Goal: Task Accomplishment & Management: Use online tool/utility

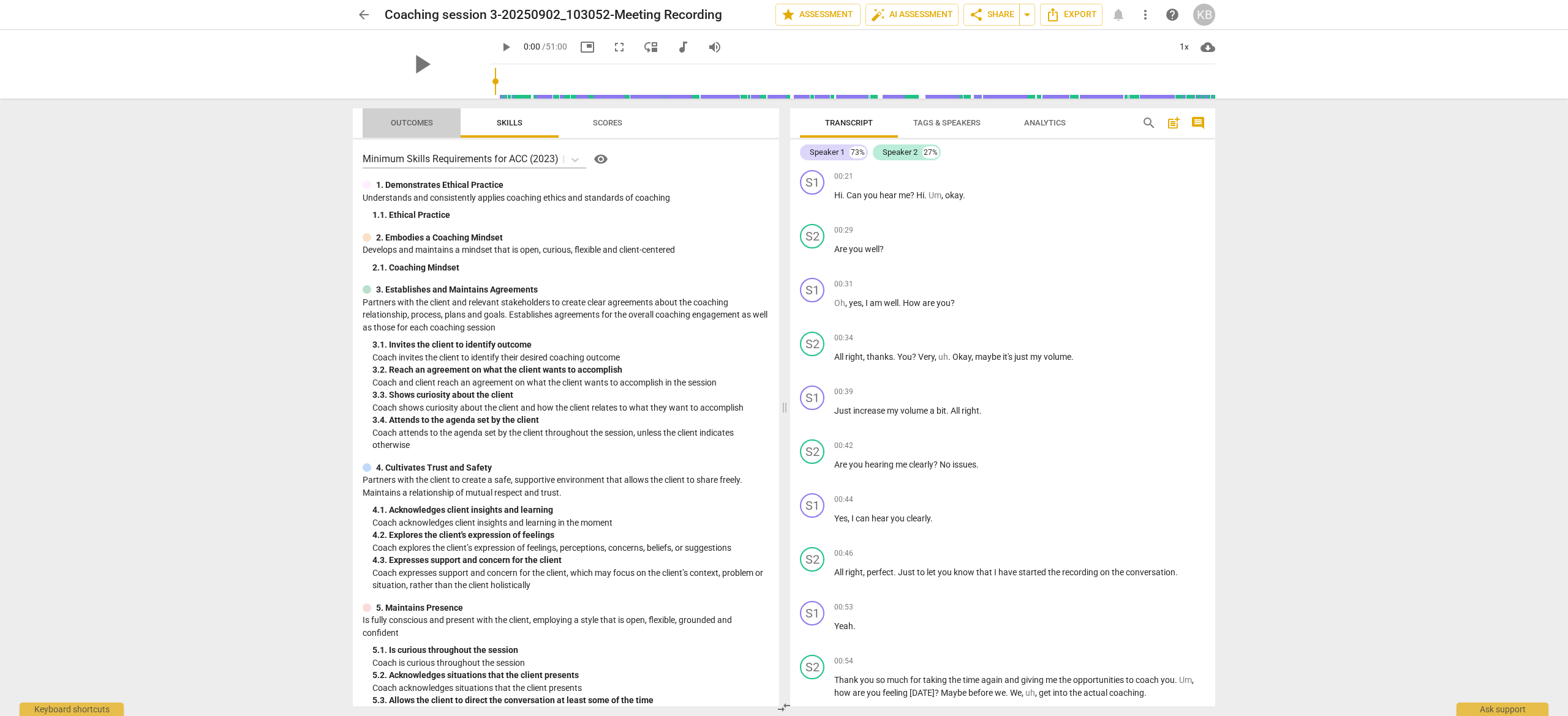
click at [403, 123] on span "Outcomes" at bounding box center [412, 123] width 42 height 9
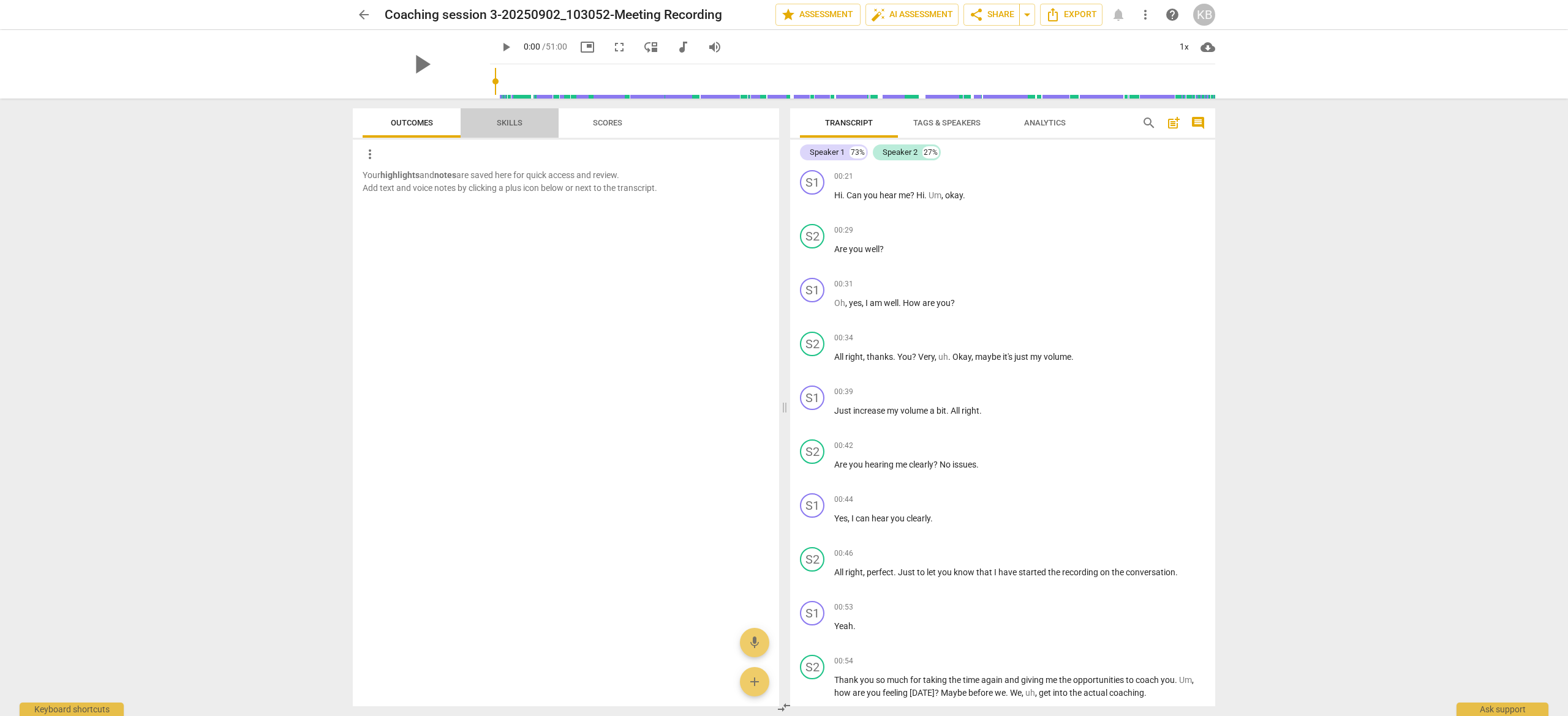
click at [497, 121] on span "Skills" at bounding box center [509, 123] width 26 height 9
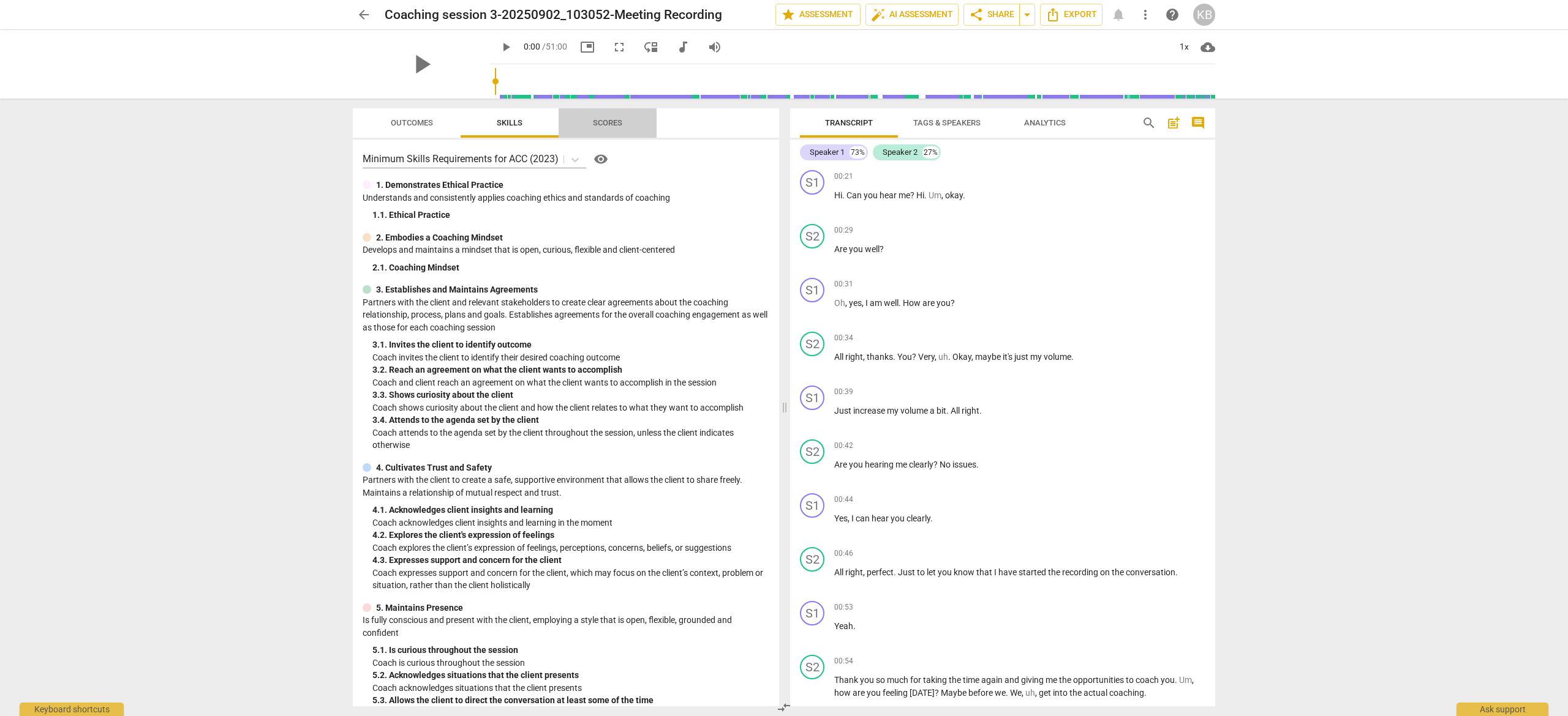
click at [616, 121] on span "Scores" at bounding box center [607, 123] width 29 height 9
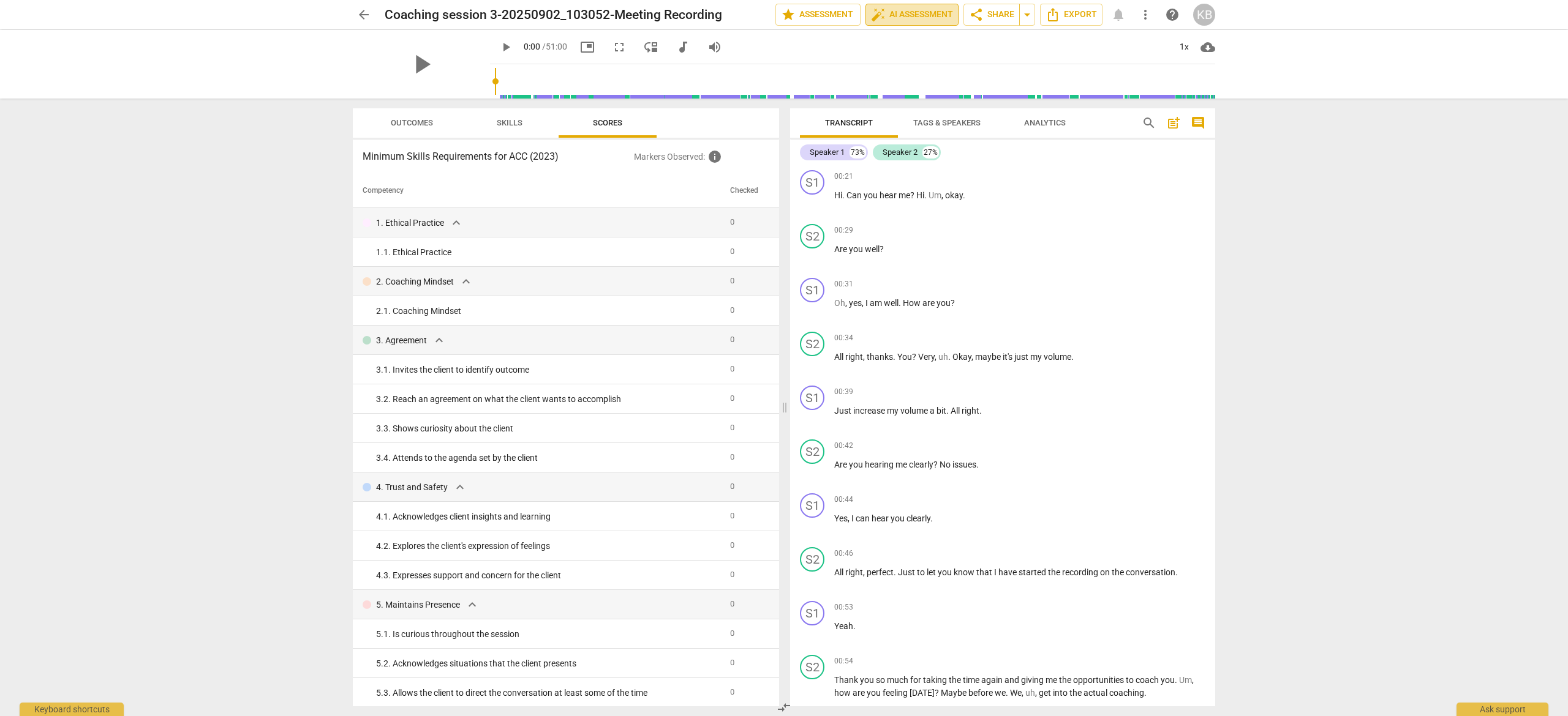
click at [904, 12] on span "auto_fix_high AI Assessment" at bounding box center [912, 15] width 82 height 15
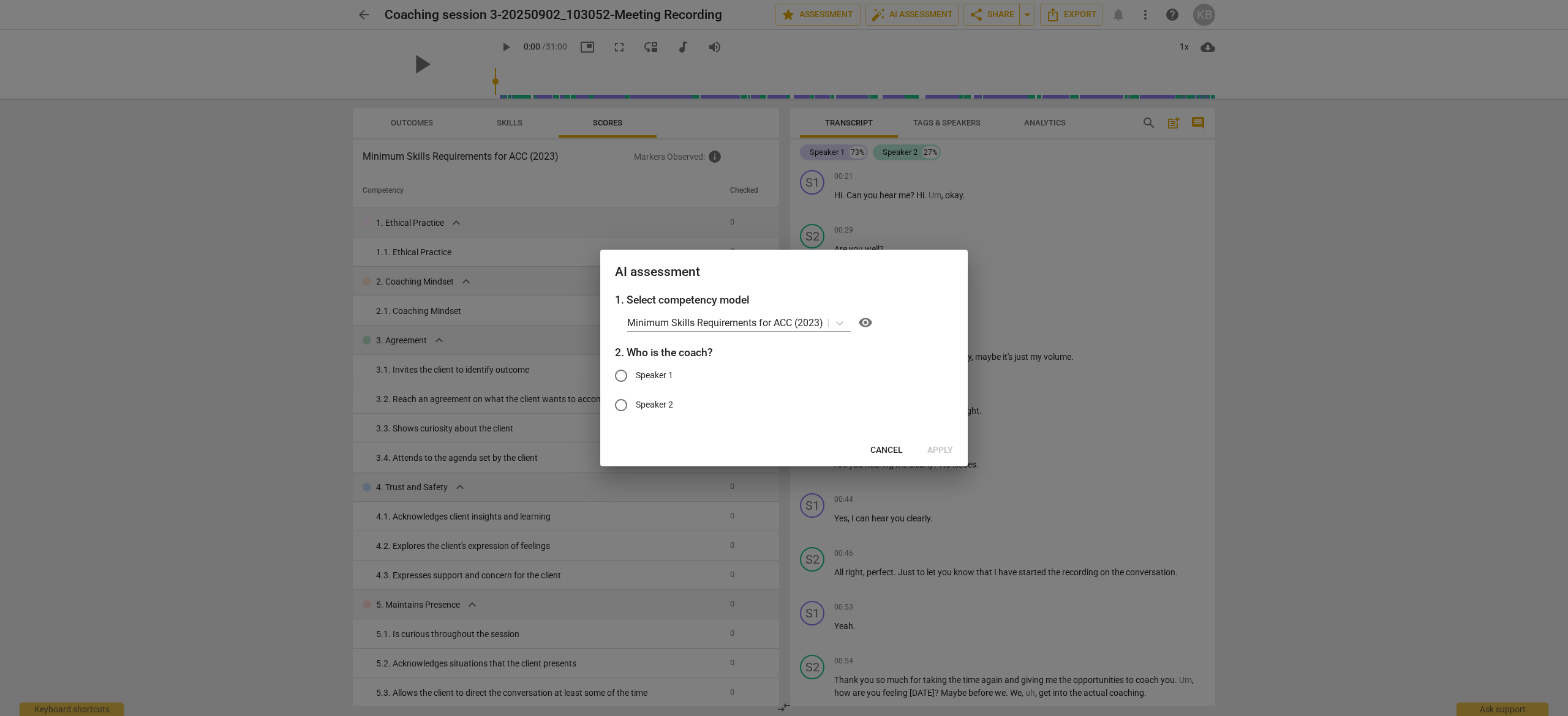
click at [890, 452] on span "Cancel" at bounding box center [886, 451] width 32 height 12
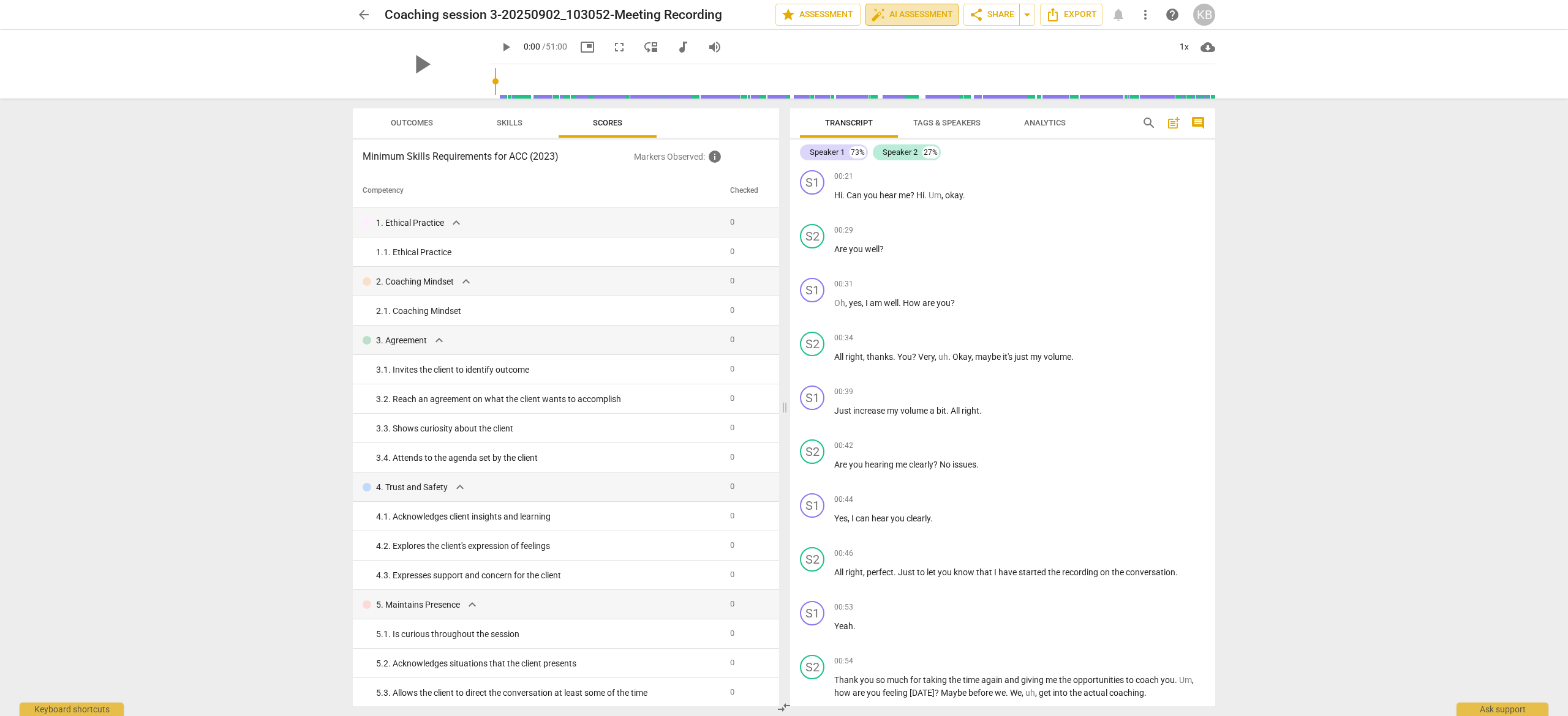
click at [914, 13] on span "auto_fix_high AI Assessment" at bounding box center [912, 15] width 82 height 15
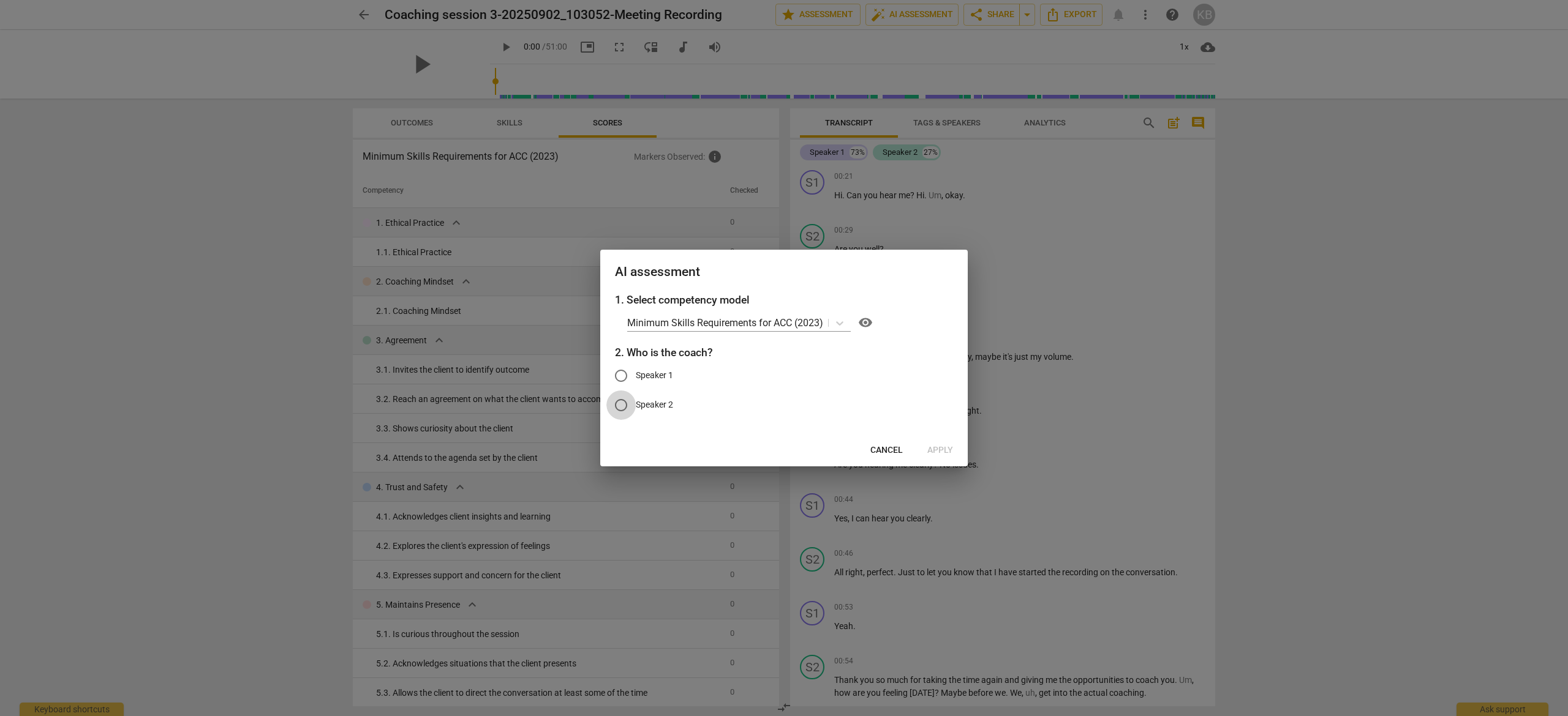
click at [623, 406] on input "Speaker 2" at bounding box center [620, 405] width 29 height 29
radio input "true"
click at [943, 447] on span "Apply" at bounding box center [940, 451] width 26 height 12
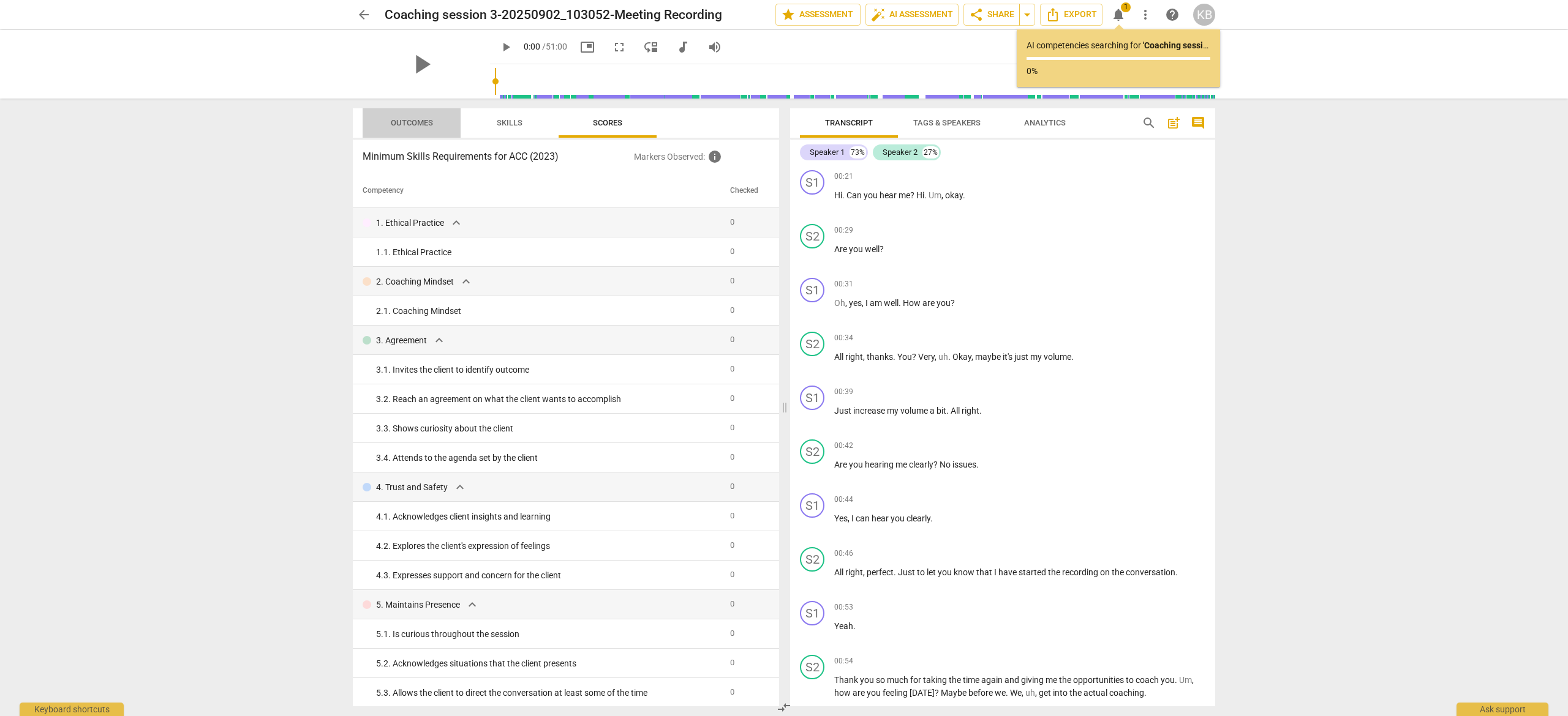
click at [415, 124] on span "Outcomes" at bounding box center [412, 123] width 42 height 9
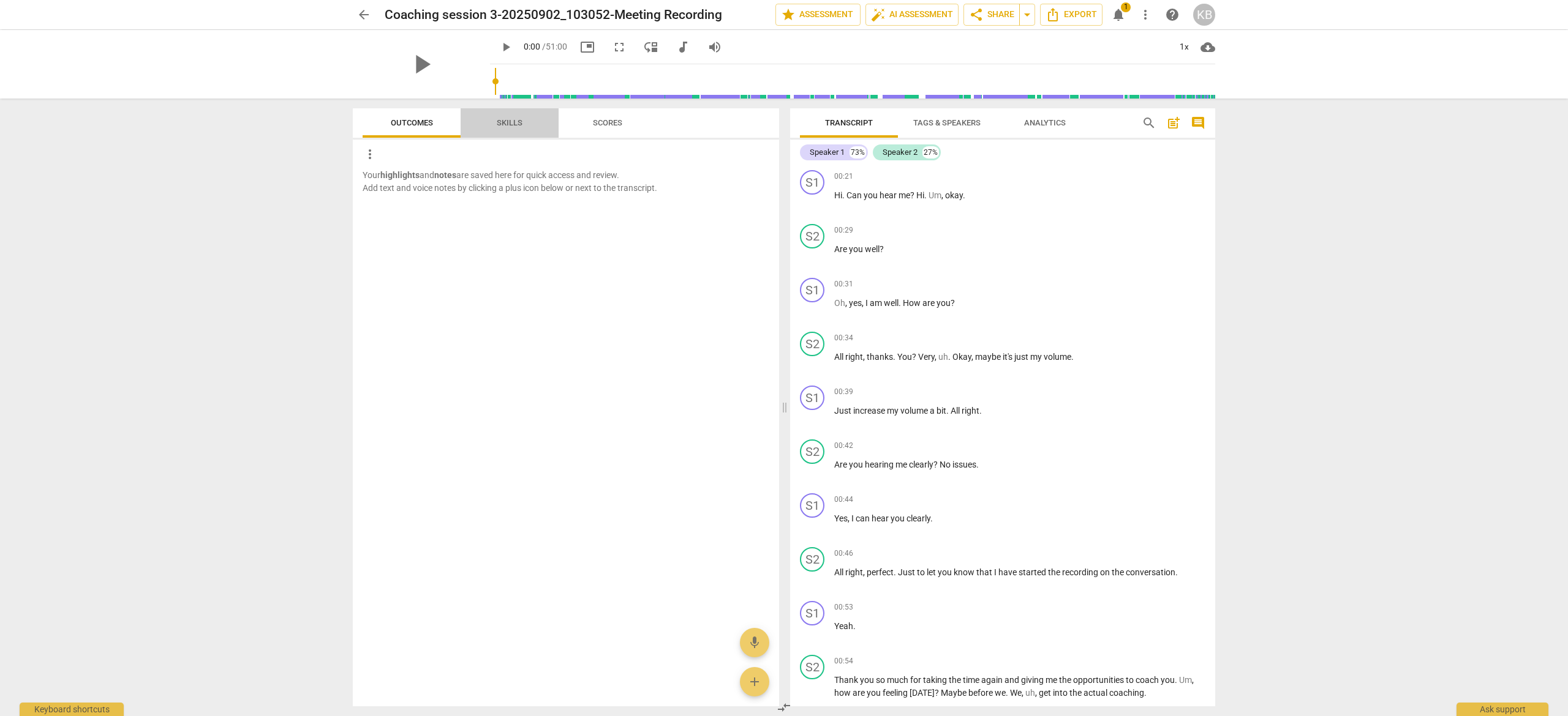
click at [510, 122] on span "Skills" at bounding box center [509, 123] width 26 height 9
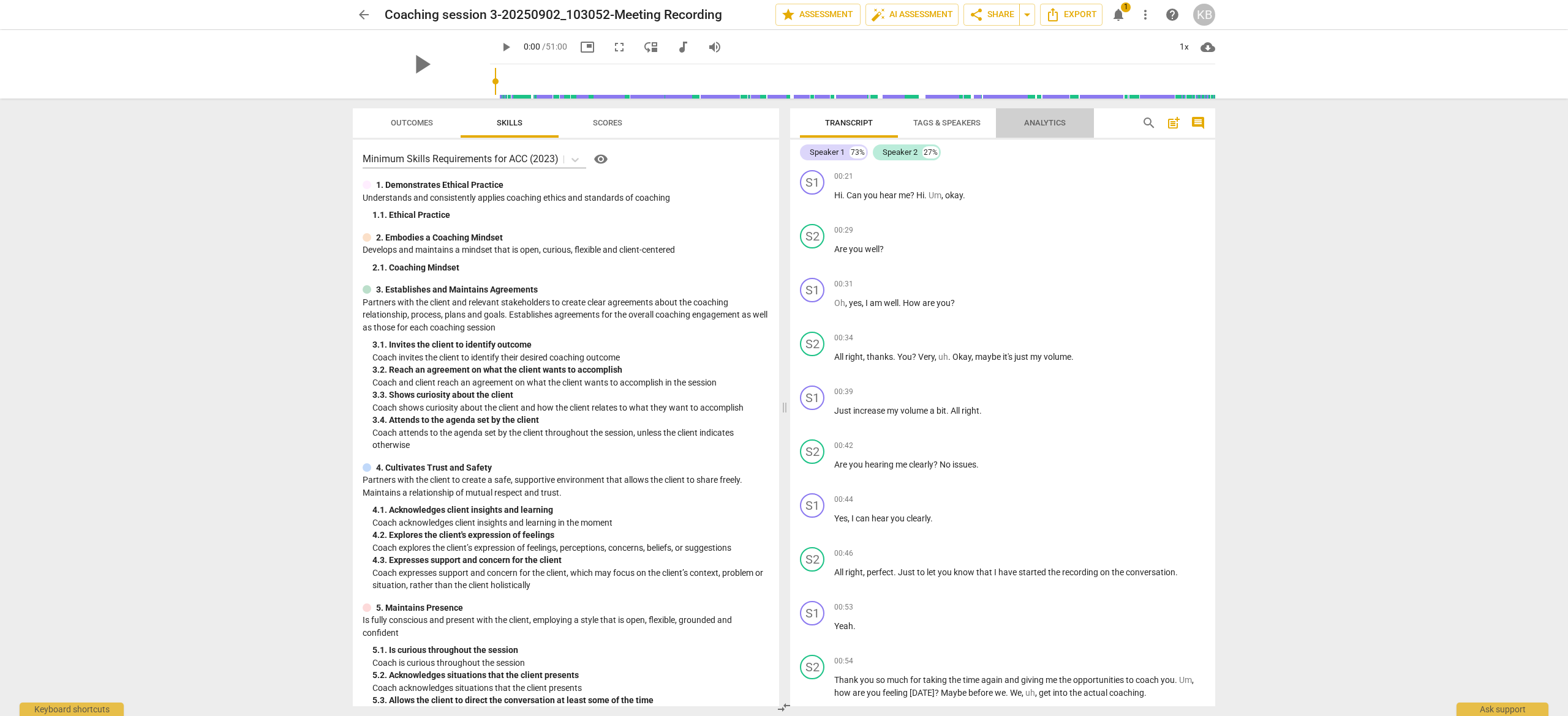
click at [1050, 120] on span "Analytics" at bounding box center [1045, 123] width 42 height 9
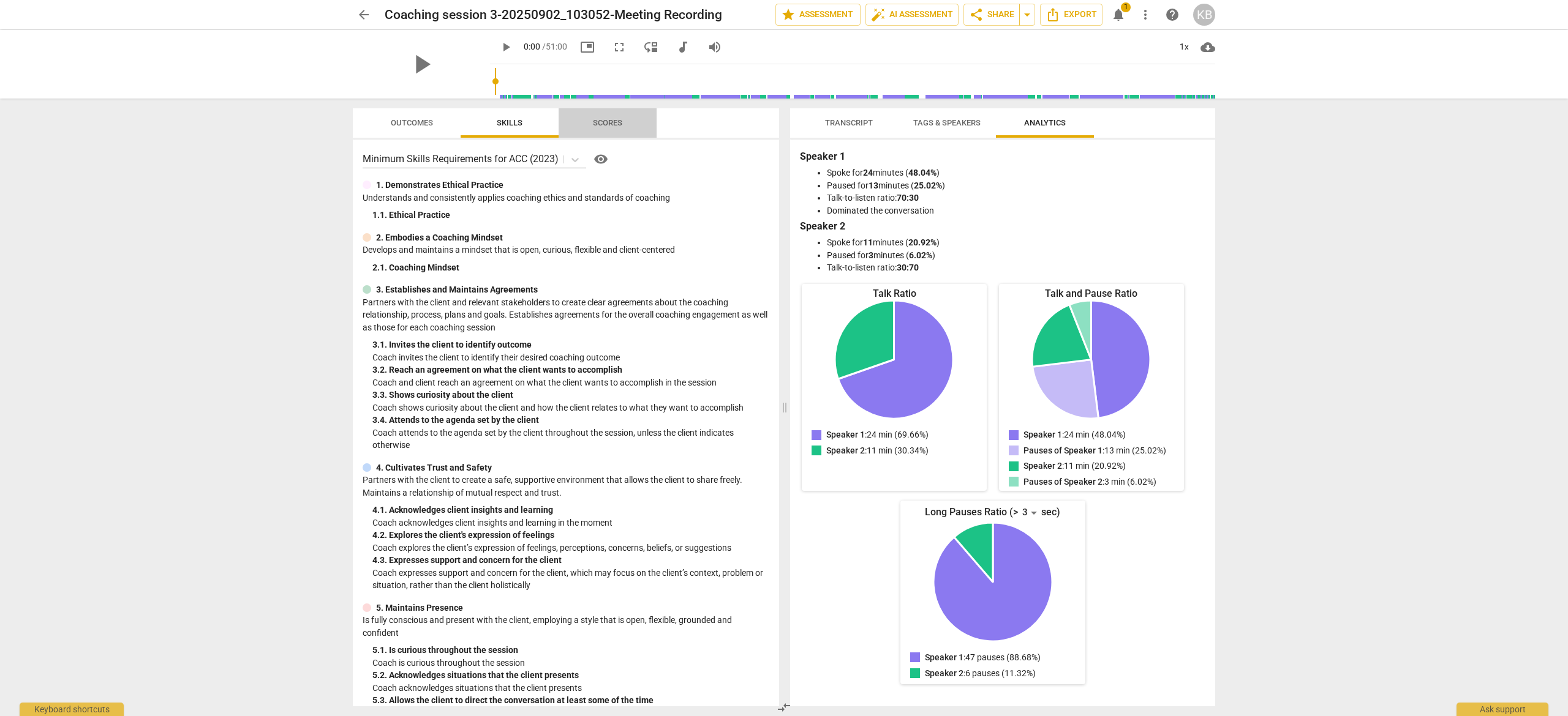
click at [604, 122] on span "Scores" at bounding box center [607, 123] width 29 height 9
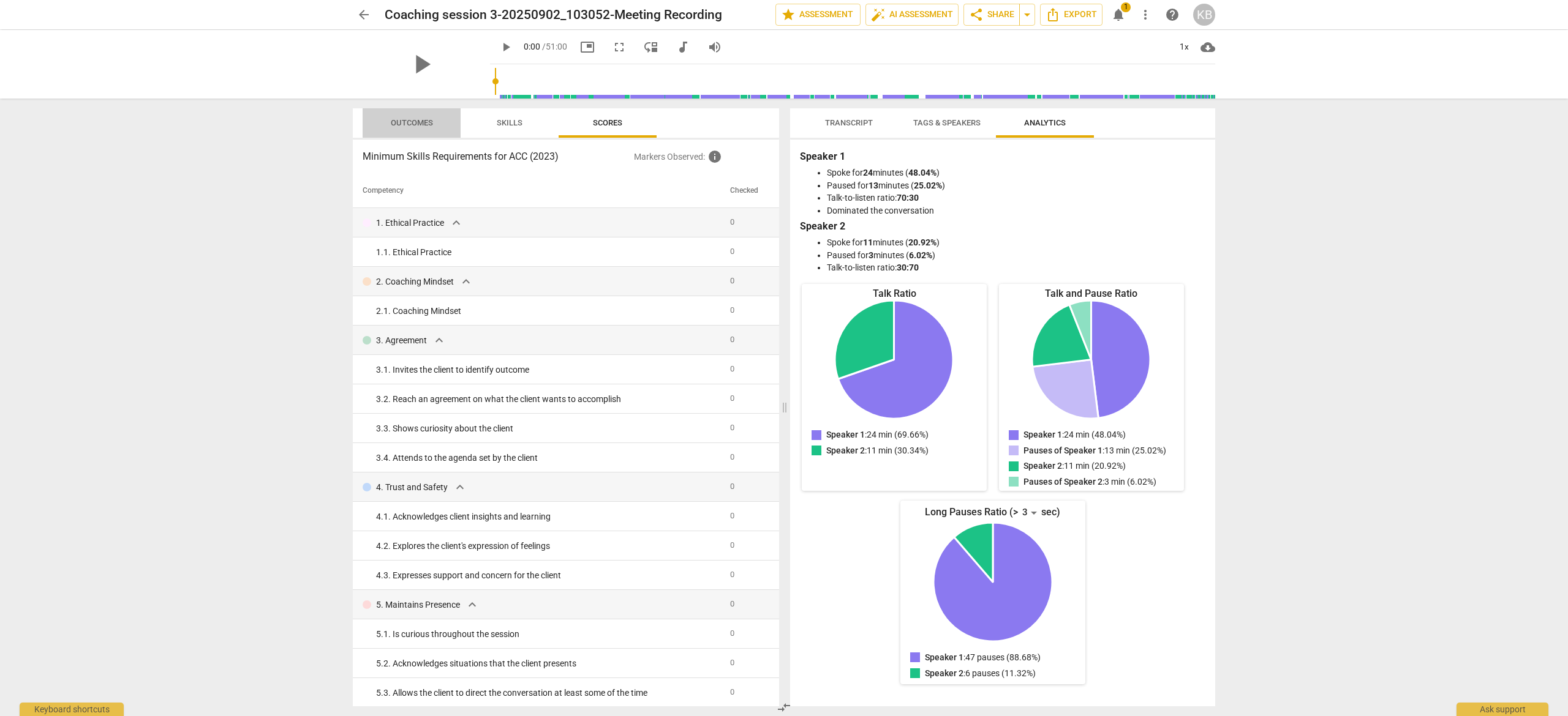
click at [407, 125] on span "Outcomes" at bounding box center [412, 123] width 42 height 9
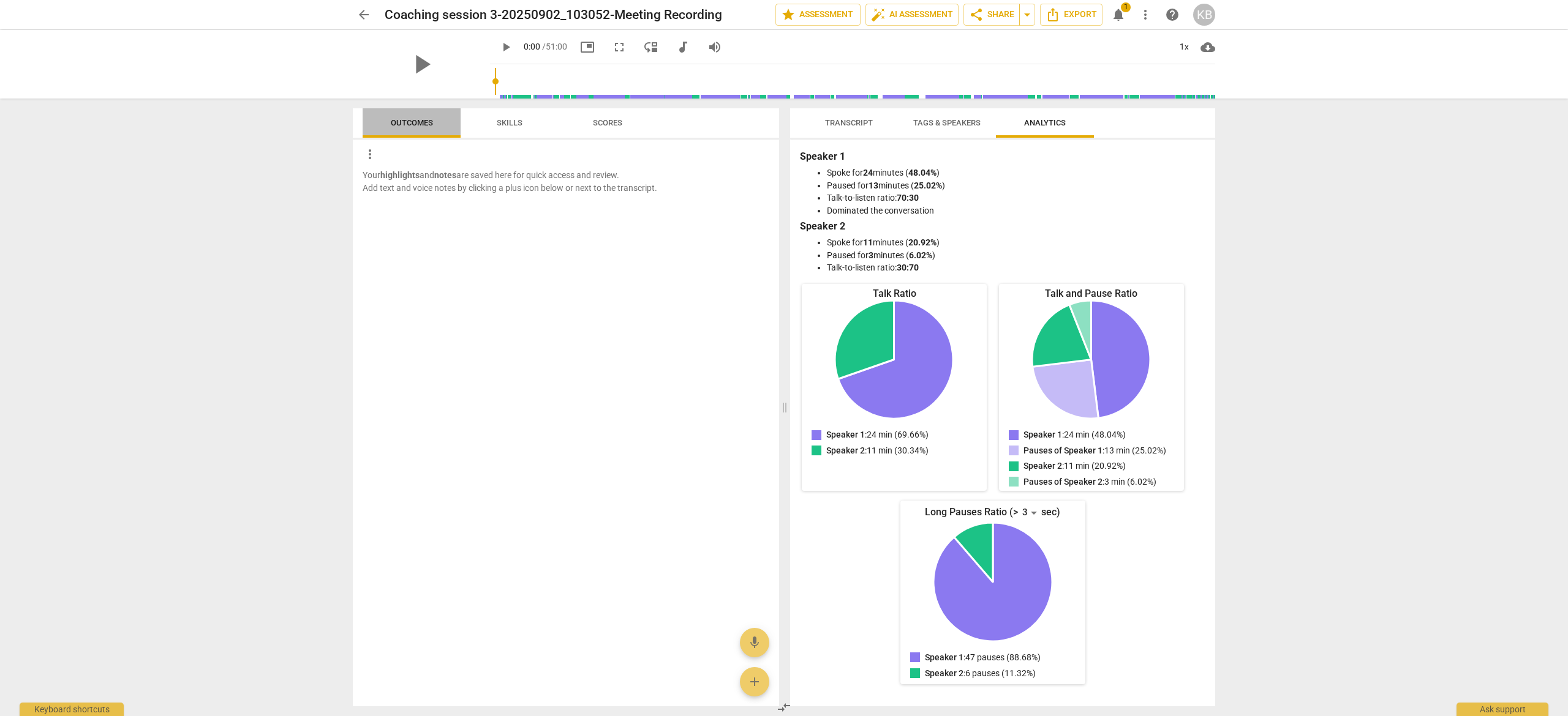
click at [413, 126] on span "Outcomes" at bounding box center [412, 123] width 42 height 9
click at [837, 118] on span "Transcript" at bounding box center [849, 123] width 48 height 9
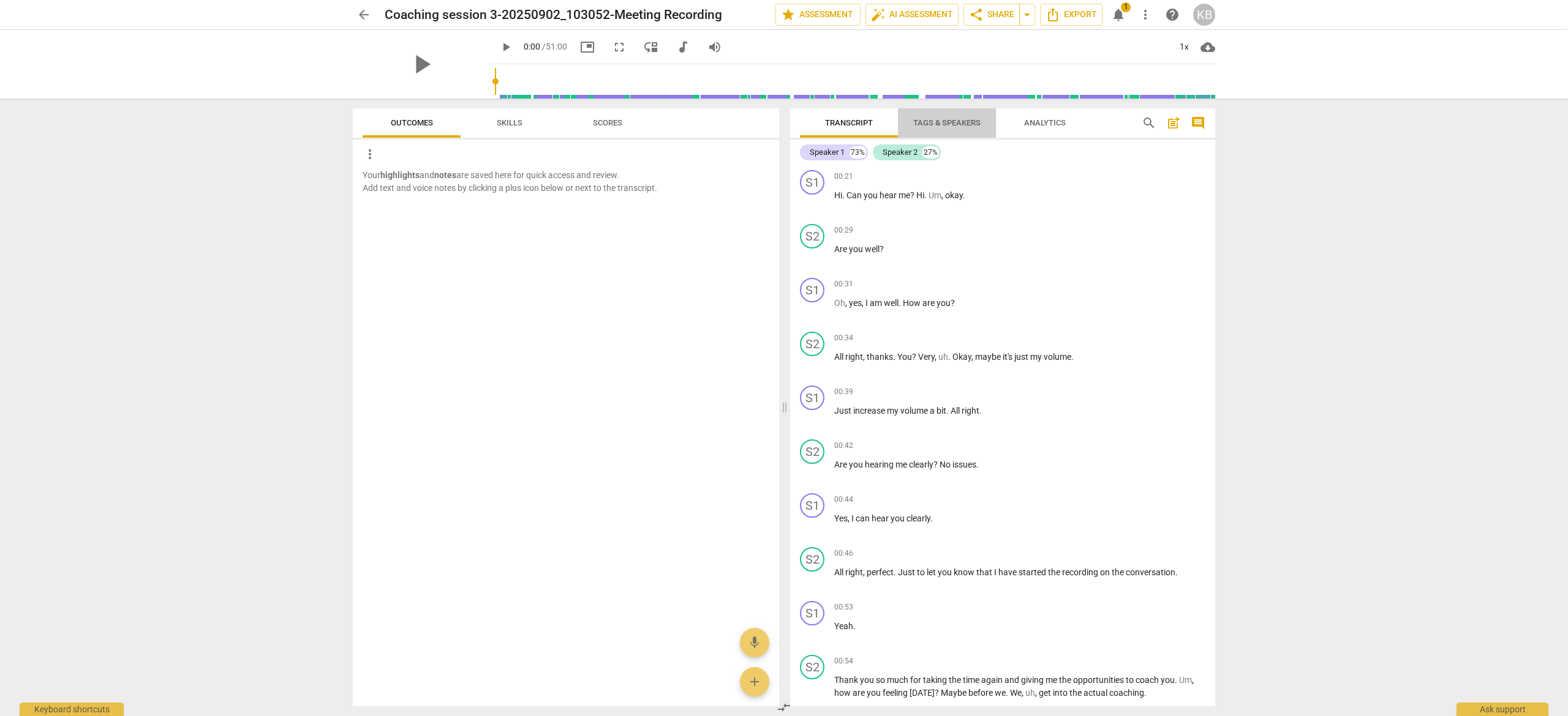
click at [957, 118] on span "Tags & Speakers" at bounding box center [947, 123] width 68 height 9
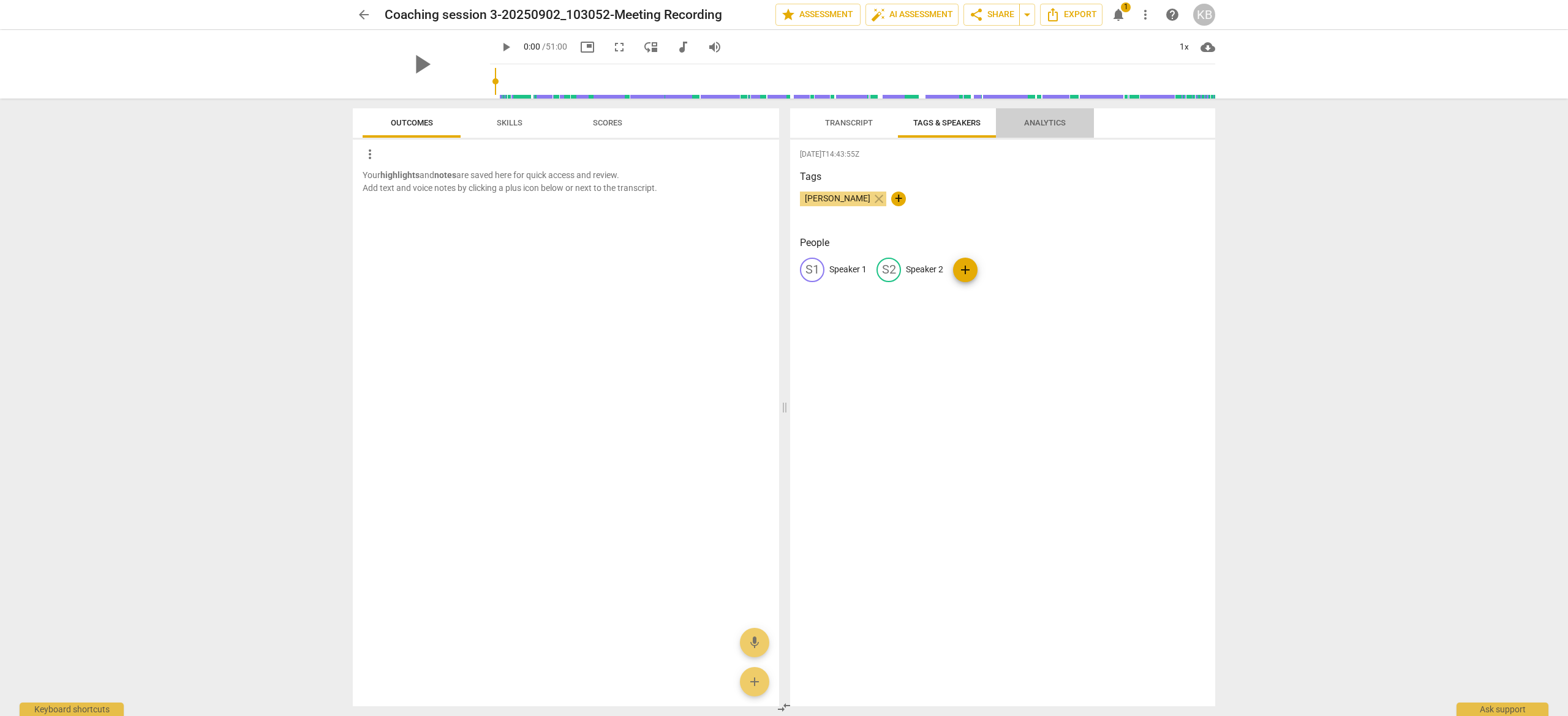
click at [1038, 118] on span "Analytics" at bounding box center [1045, 123] width 42 height 9
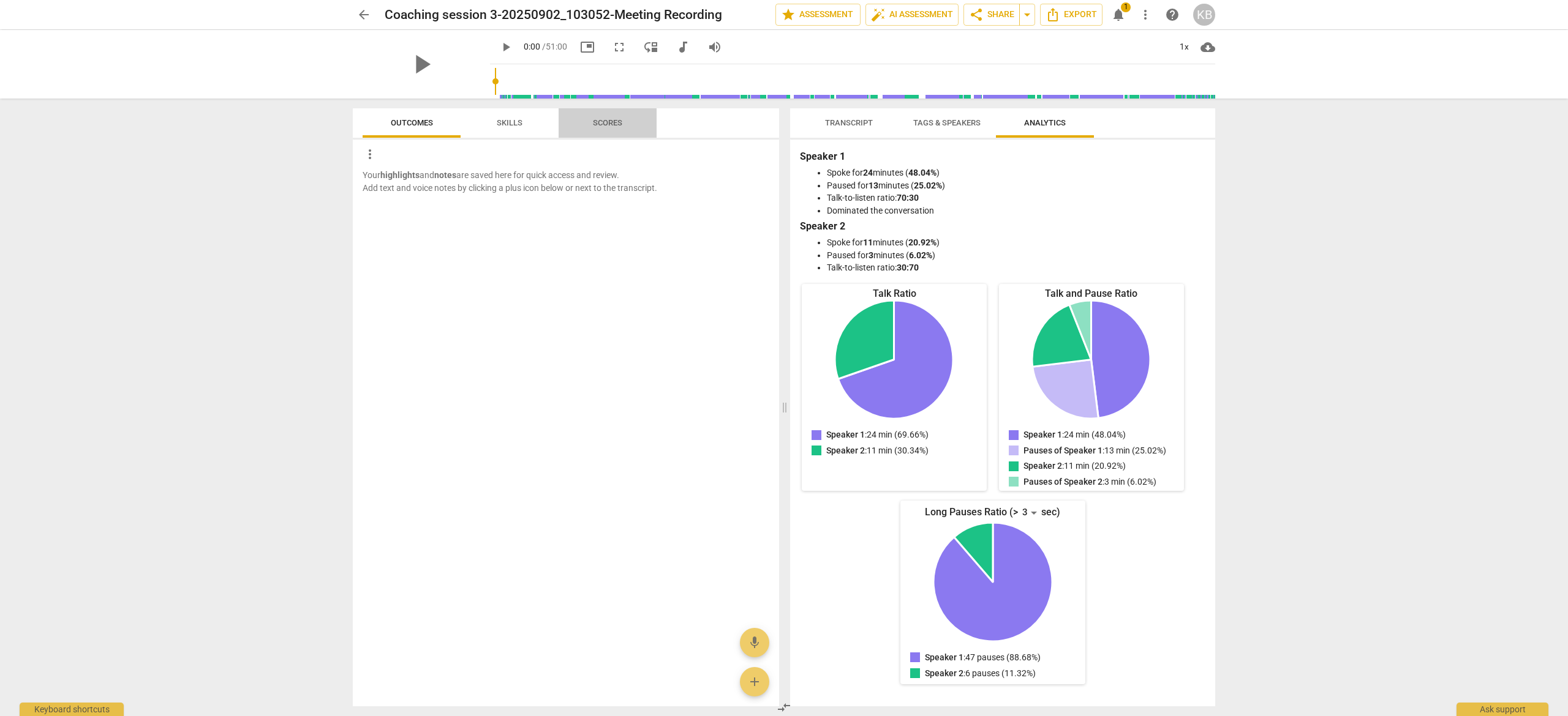
click at [608, 125] on span "Scores" at bounding box center [607, 123] width 29 height 9
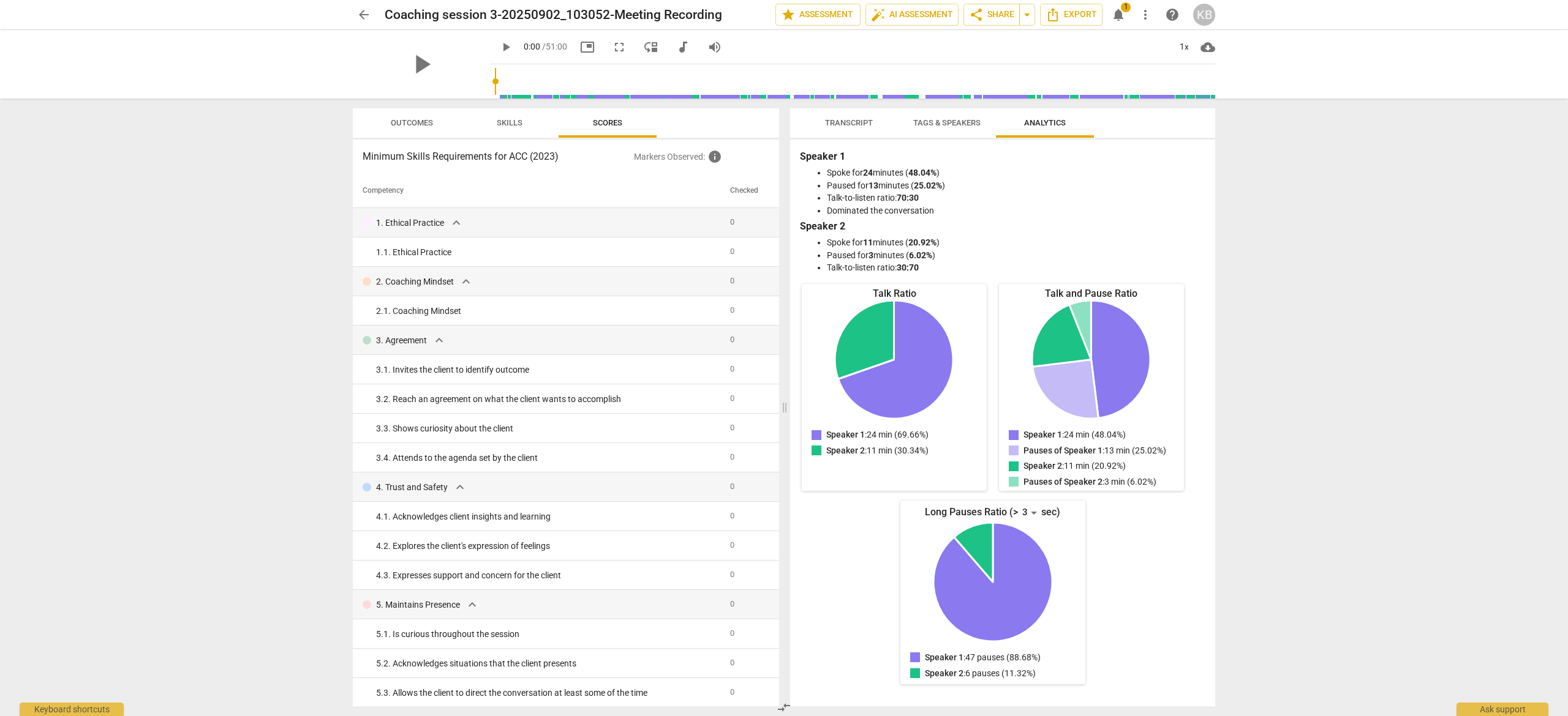
click at [505, 125] on span "Skills" at bounding box center [509, 123] width 26 height 9
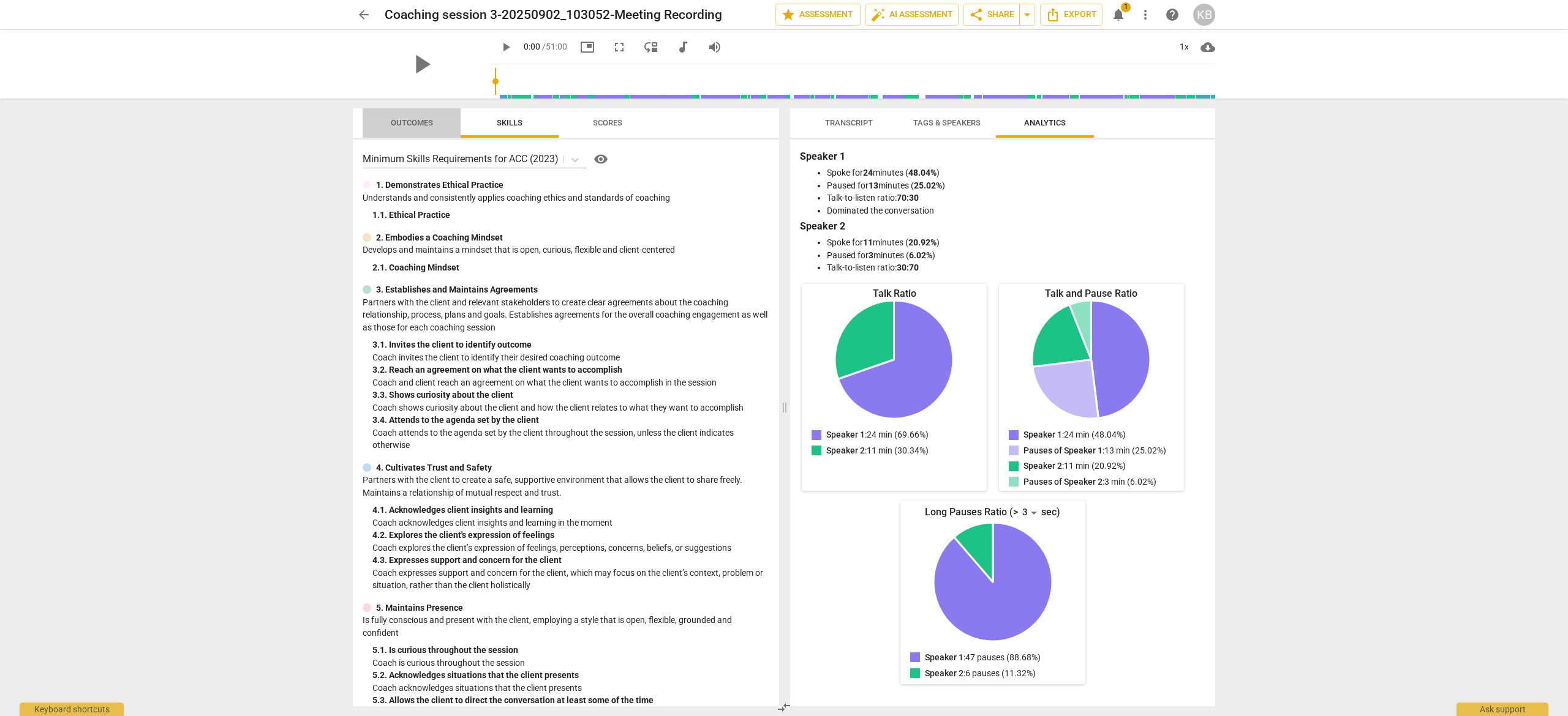
click at [413, 124] on span "Outcomes" at bounding box center [412, 123] width 42 height 9
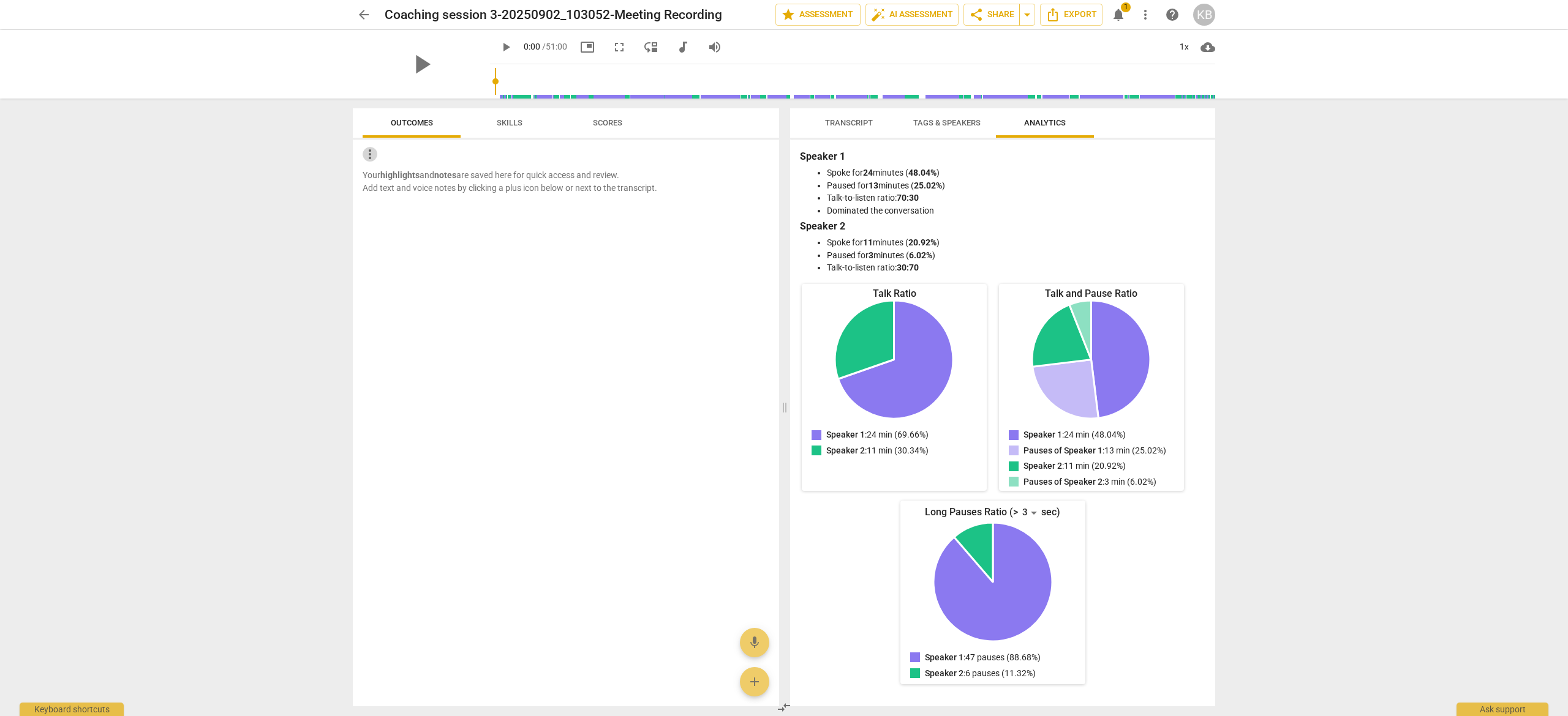
click at [370, 150] on span "more_vert" at bounding box center [370, 154] width 15 height 15
click at [719, 162] on div at bounding box center [784, 358] width 1568 height 716
click at [843, 122] on span "Transcript" at bounding box center [849, 123] width 48 height 9
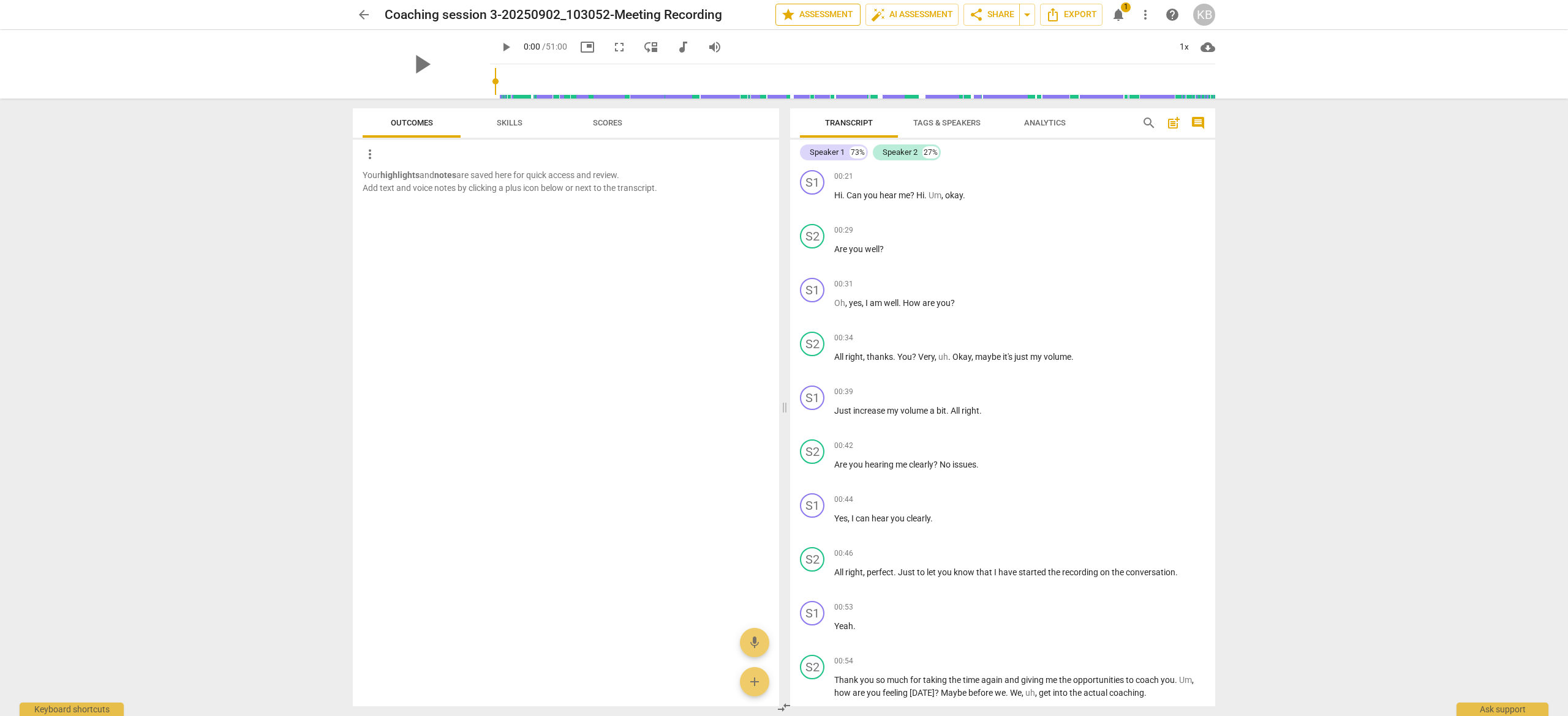
click at [809, 10] on span "star Assessment" at bounding box center [818, 15] width 74 height 15
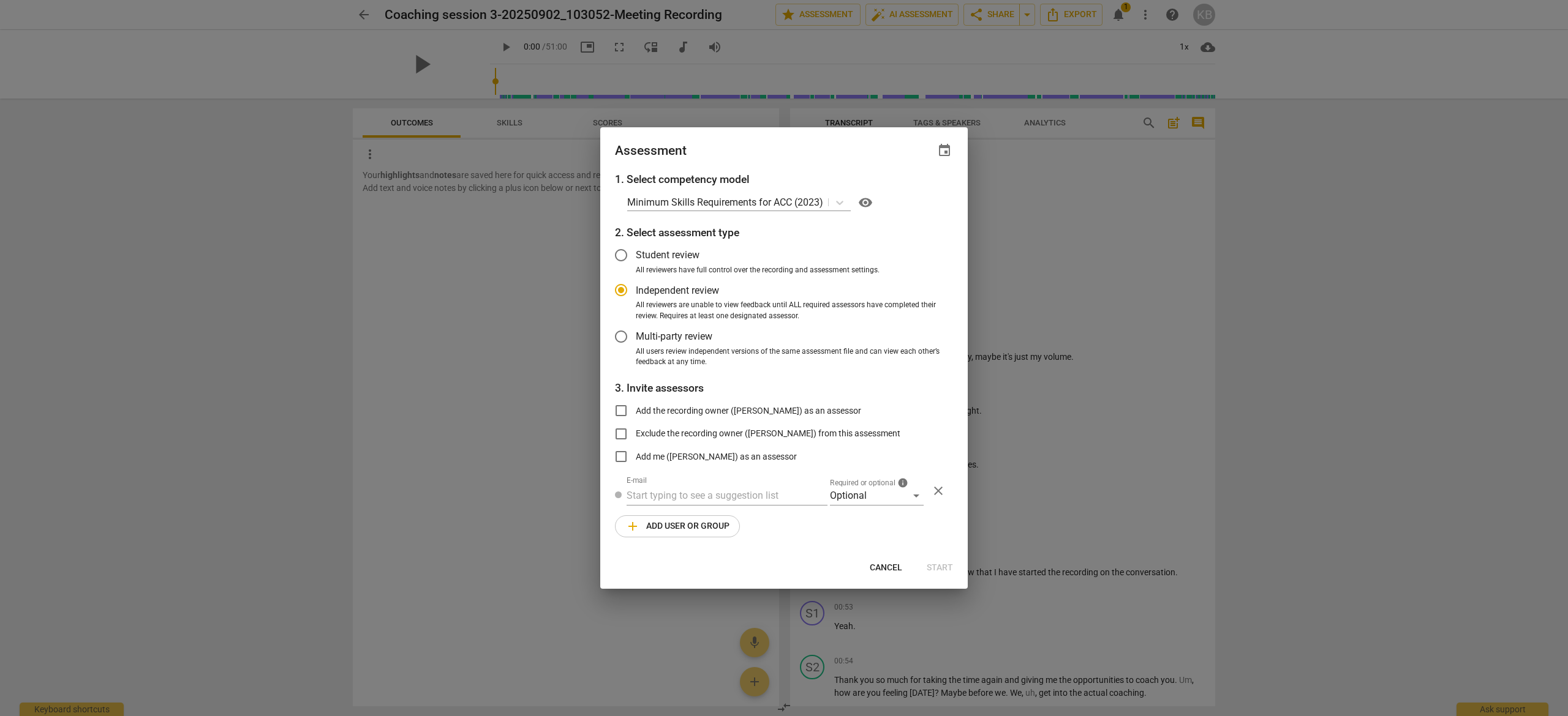
click at [1081, 225] on div at bounding box center [784, 358] width 1568 height 716
radio input "false"
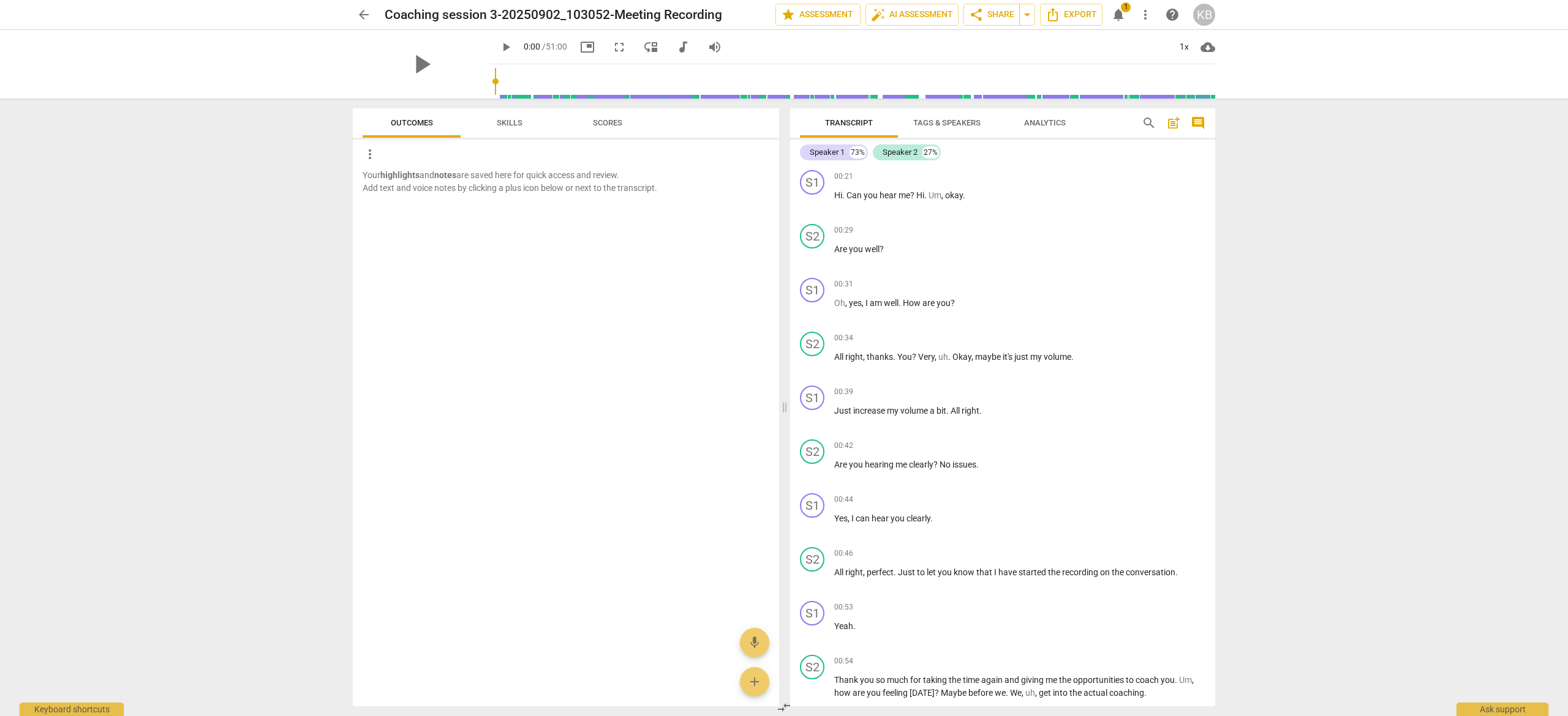
drag, startPoint x: 1214, startPoint y: 187, endPoint x: 1218, endPoint y: 235, distance: 48.2
click at [1218, 235] on div "Transcript Tags & Speakers Analytics search post_add comment Speaker 1 73% Spea…" at bounding box center [1005, 407] width 440 height 618
click at [620, 124] on span "Scores" at bounding box center [607, 123] width 29 height 9
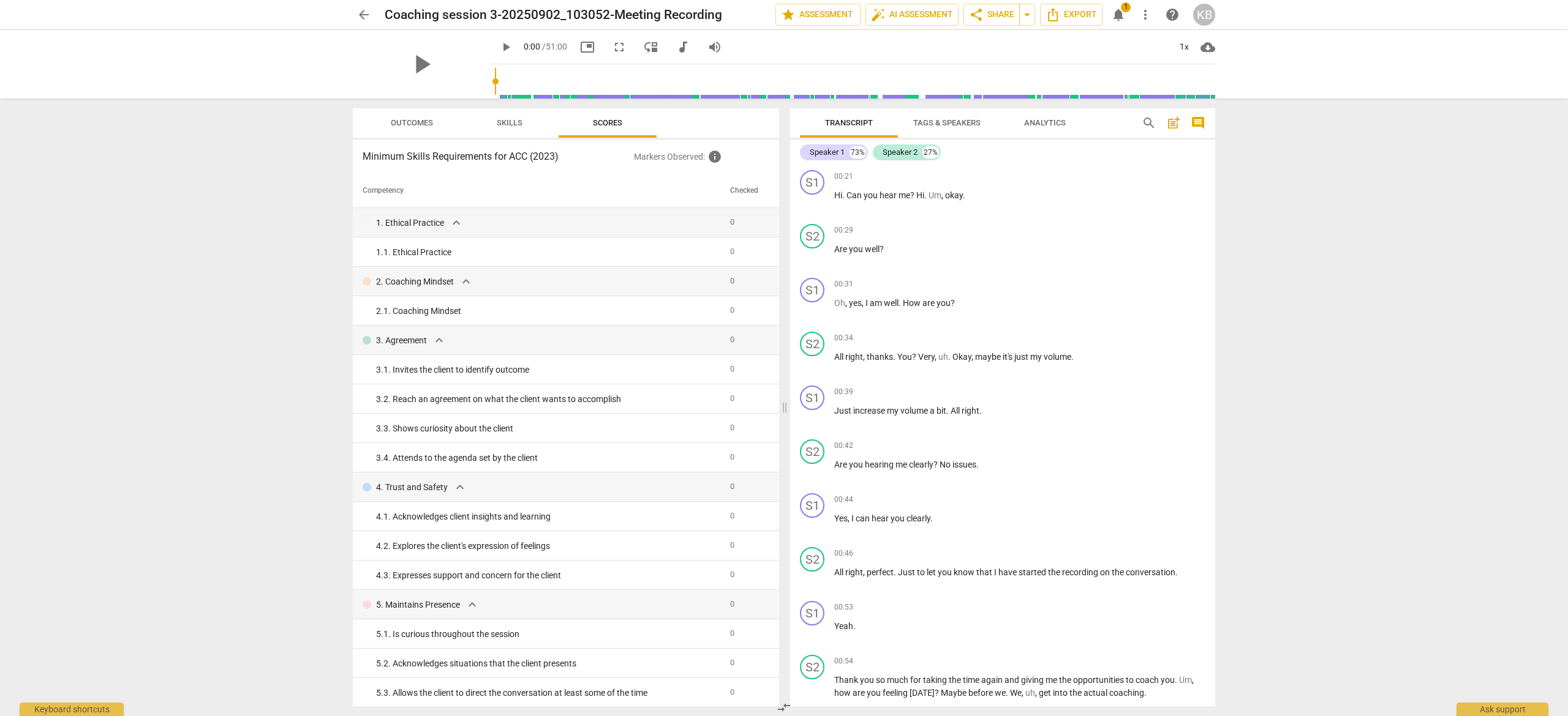
click at [503, 125] on span "Skills" at bounding box center [509, 123] width 26 height 9
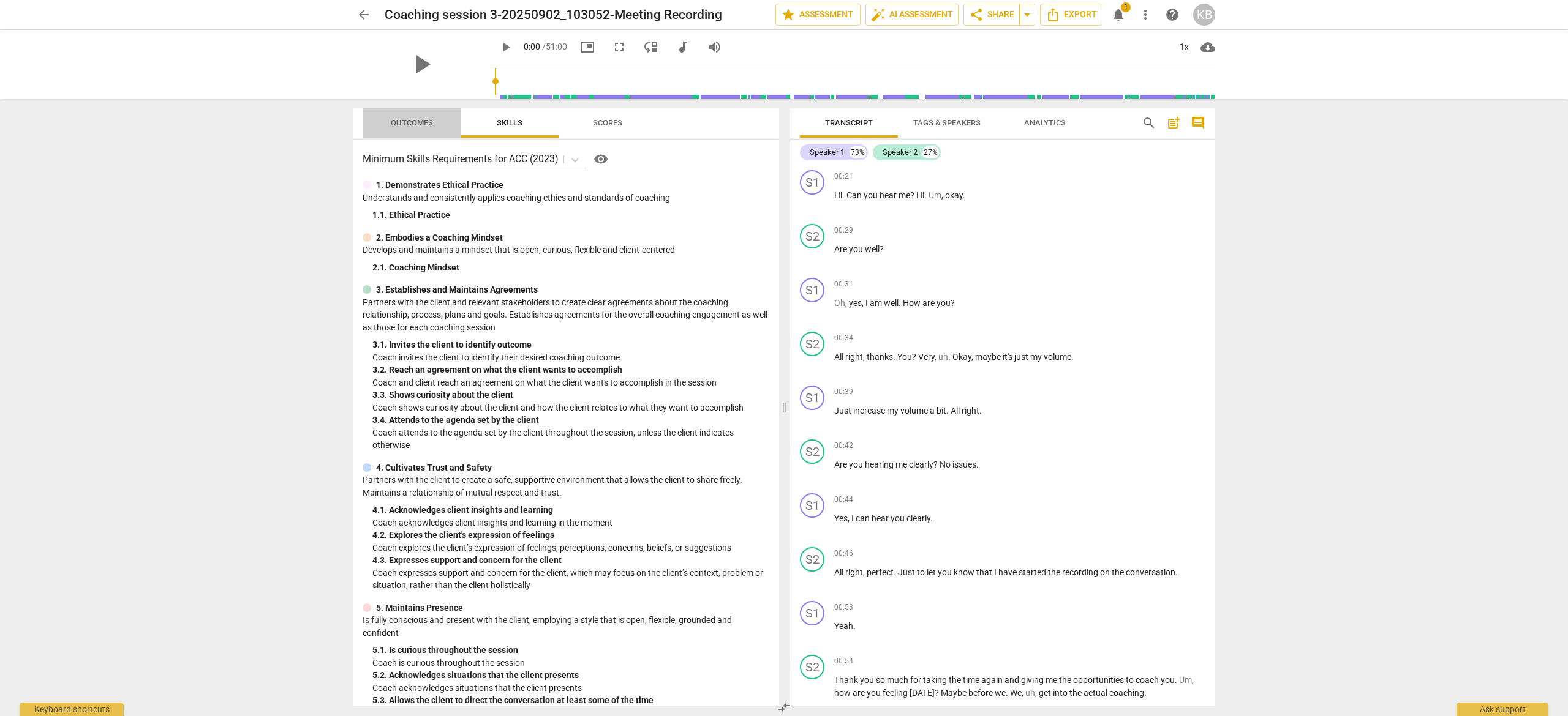
click at [422, 127] on span "Outcomes" at bounding box center [412, 123] width 42 height 9
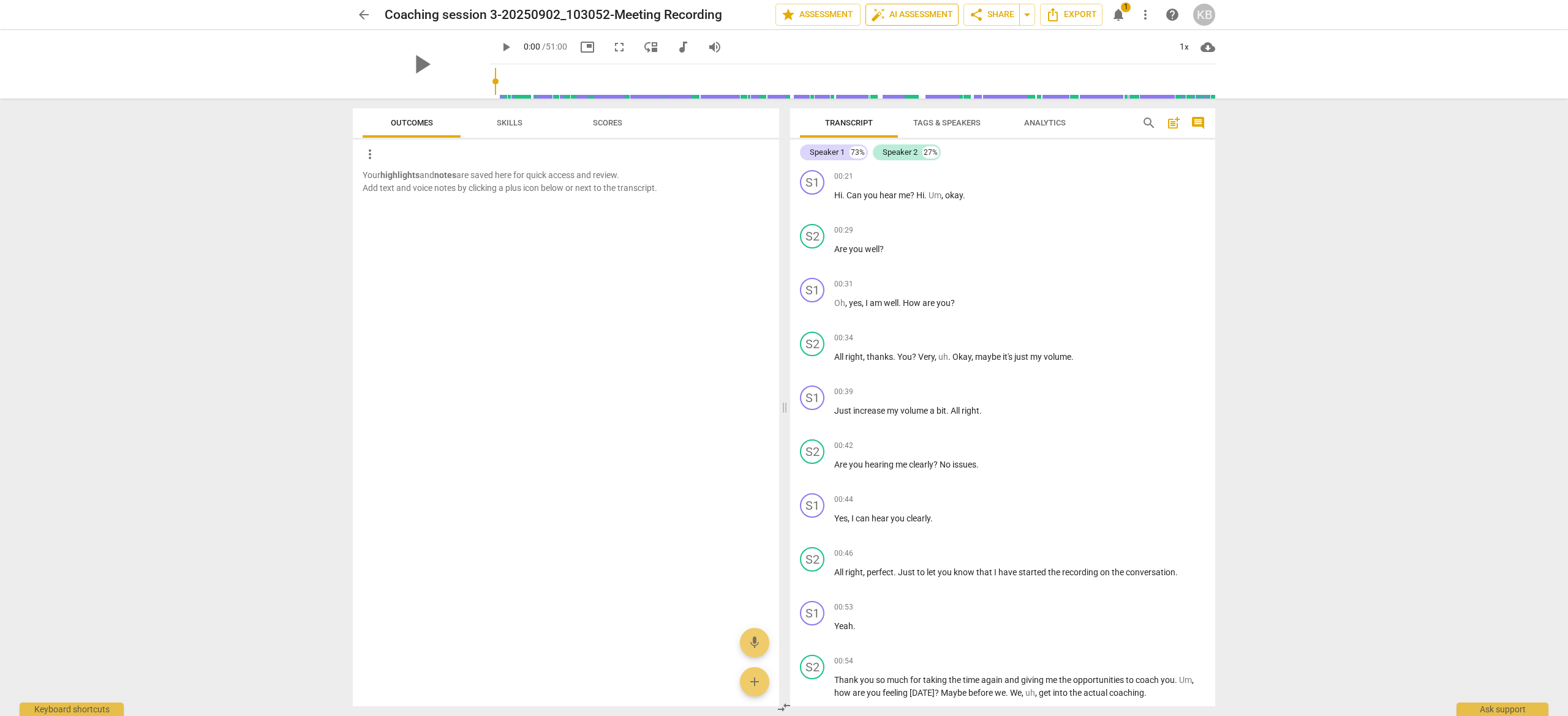
click at [913, 15] on span "auto_fix_high AI Assessment" at bounding box center [912, 15] width 82 height 15
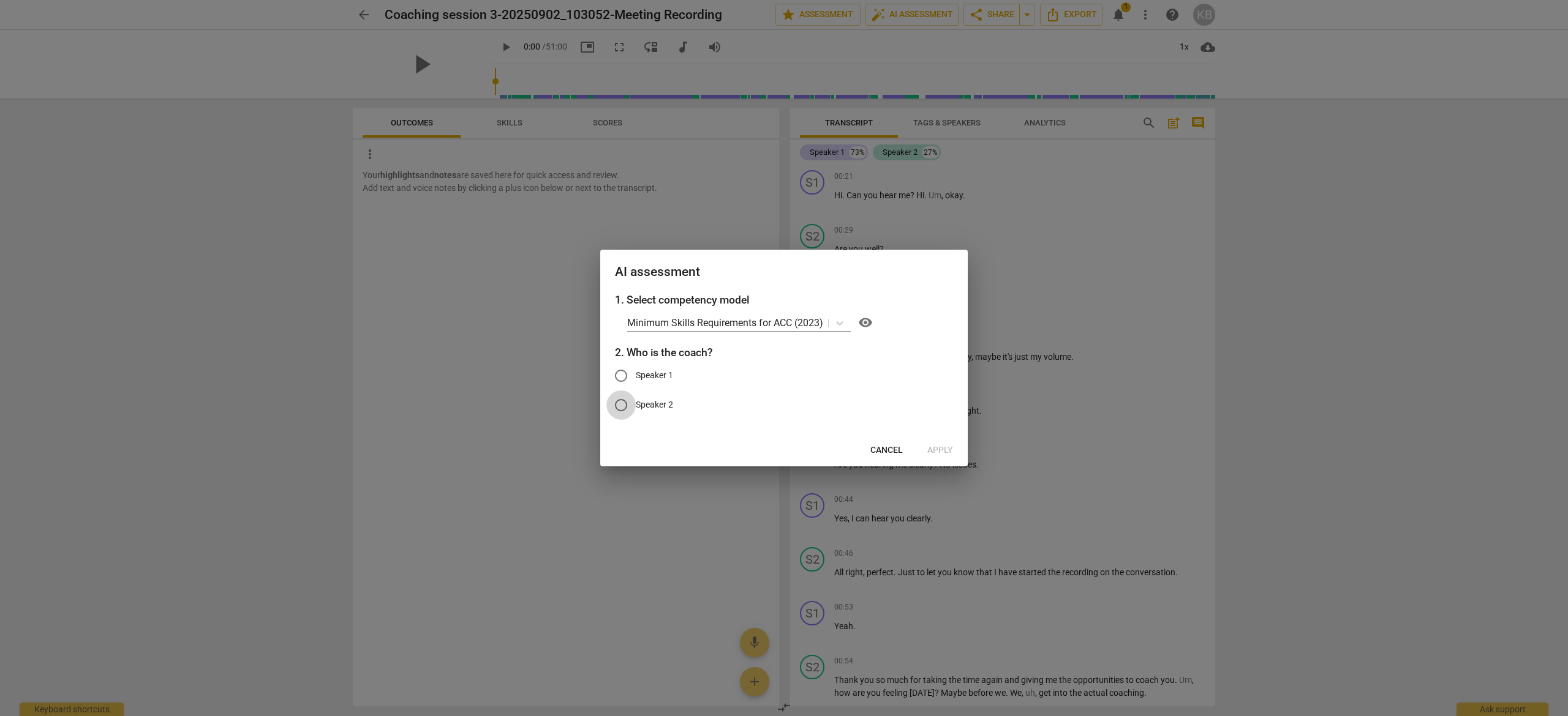
click at [621, 405] on input "Speaker 2" at bounding box center [620, 405] width 29 height 29
radio input "true"
click at [945, 446] on span "Apply" at bounding box center [940, 451] width 26 height 12
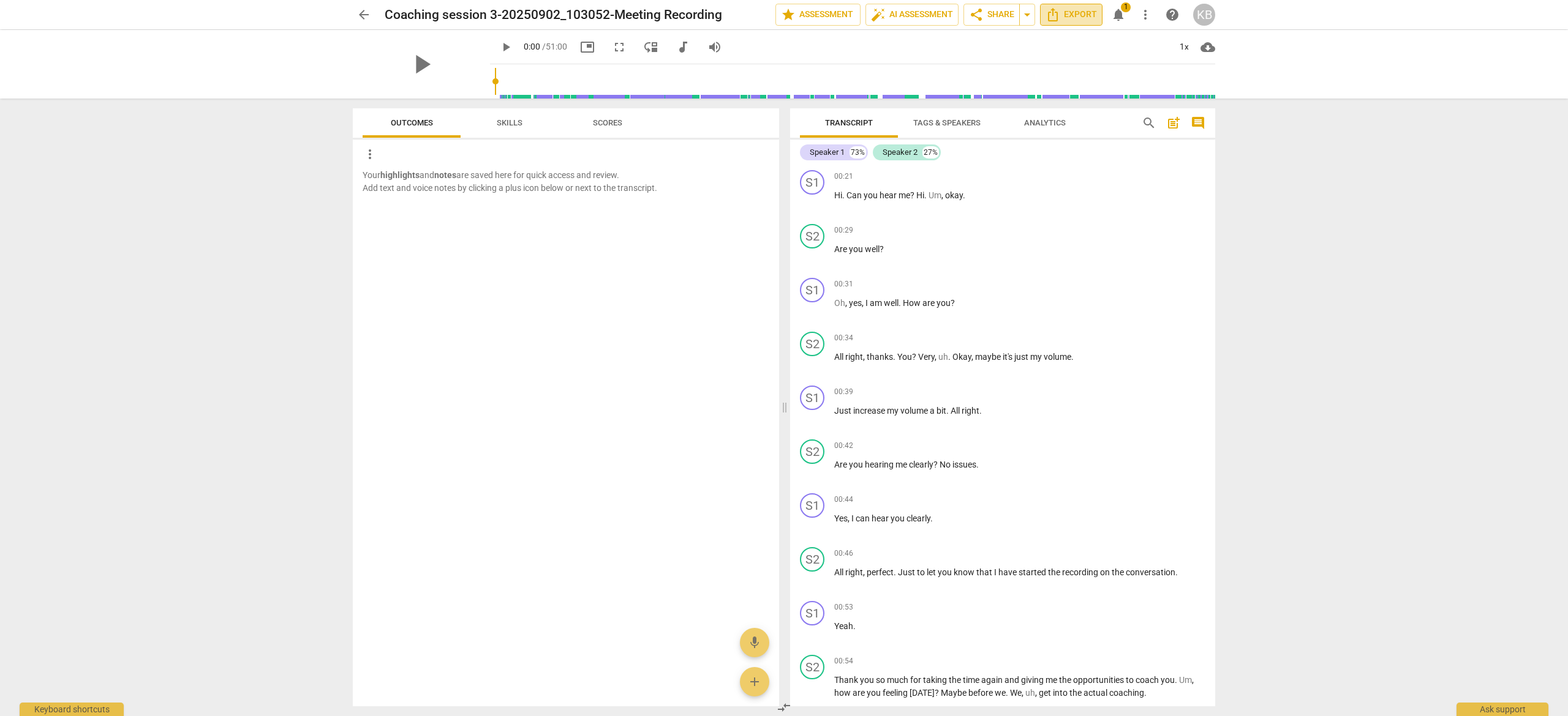
click at [1067, 16] on span "Export" at bounding box center [1071, 15] width 52 height 15
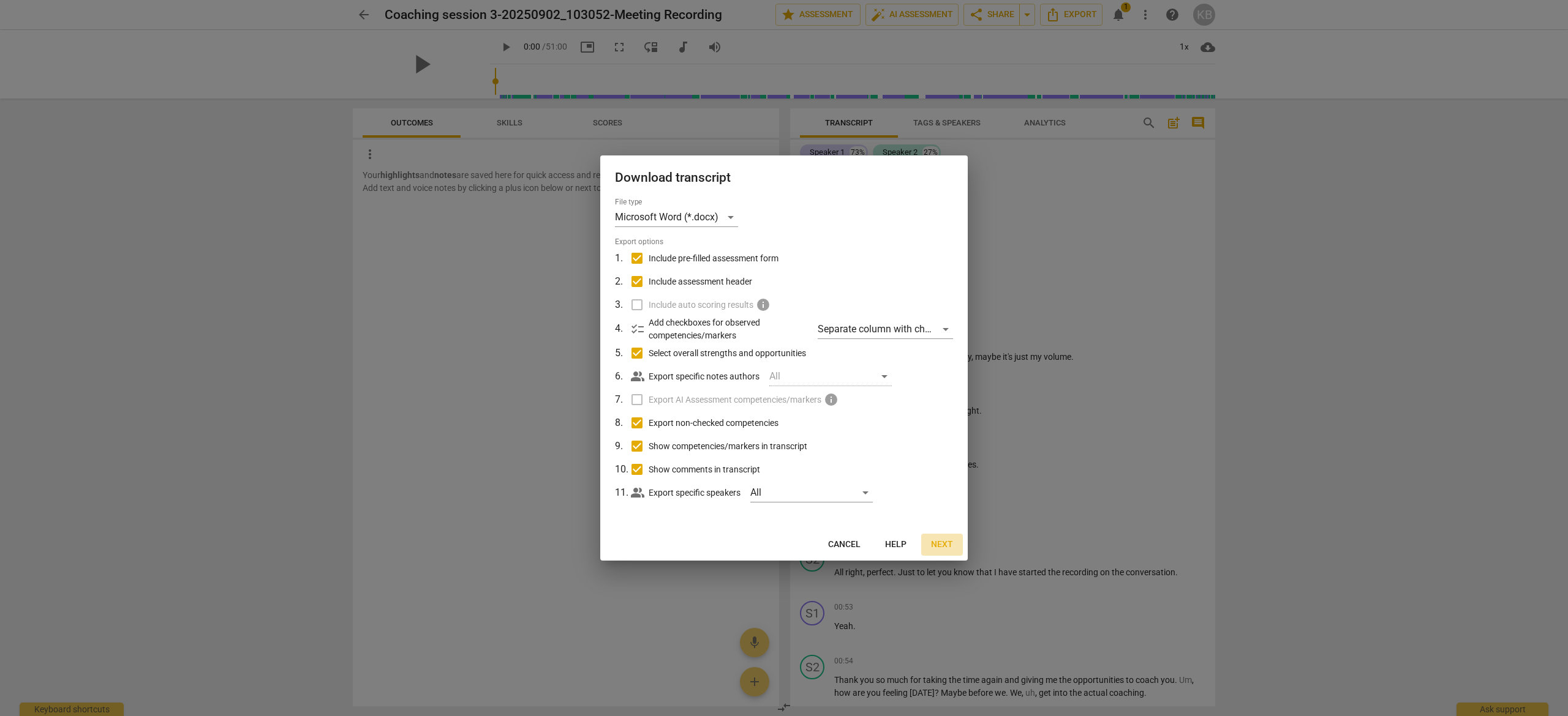
click at [936, 541] on span "Next" at bounding box center [942, 545] width 22 height 12
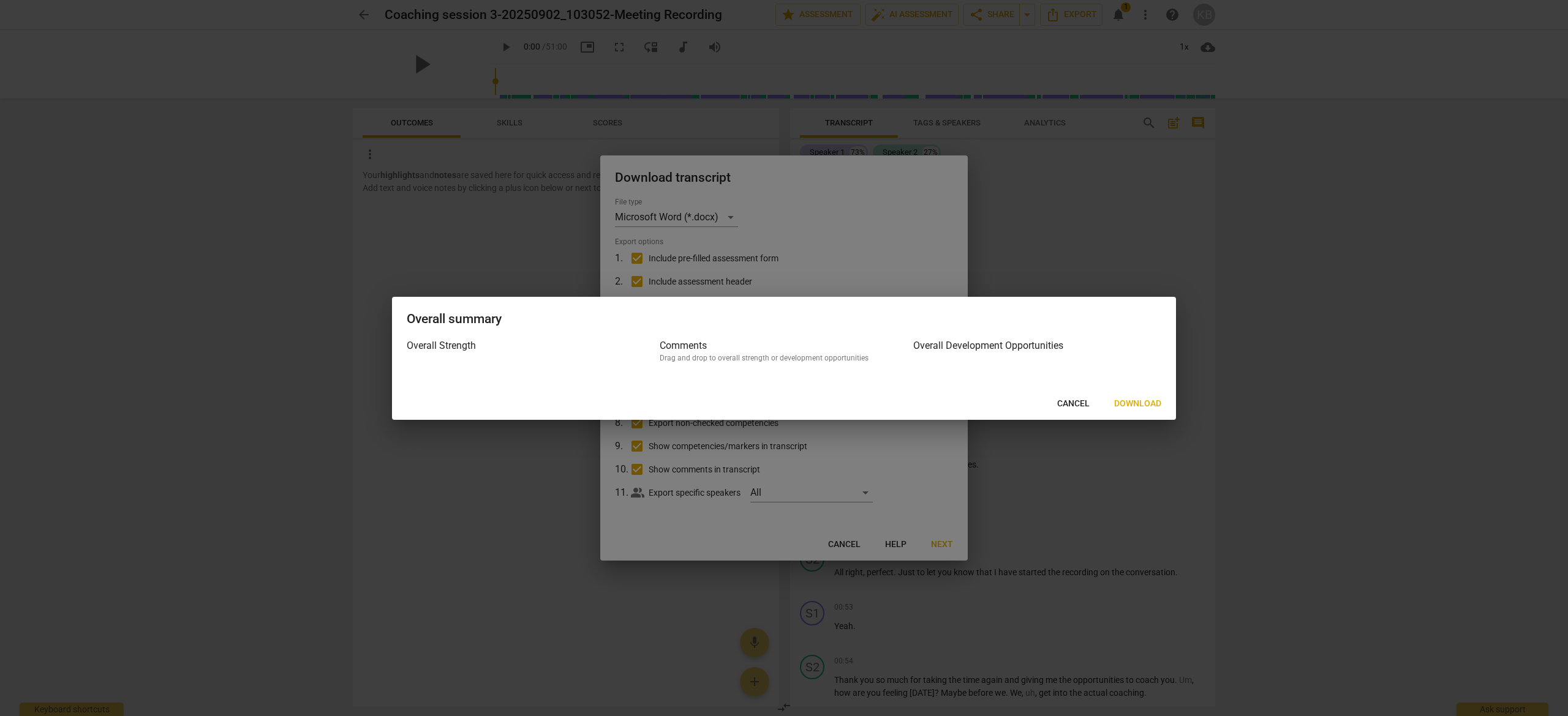
click at [1130, 402] on span "Download" at bounding box center [1137, 404] width 47 height 12
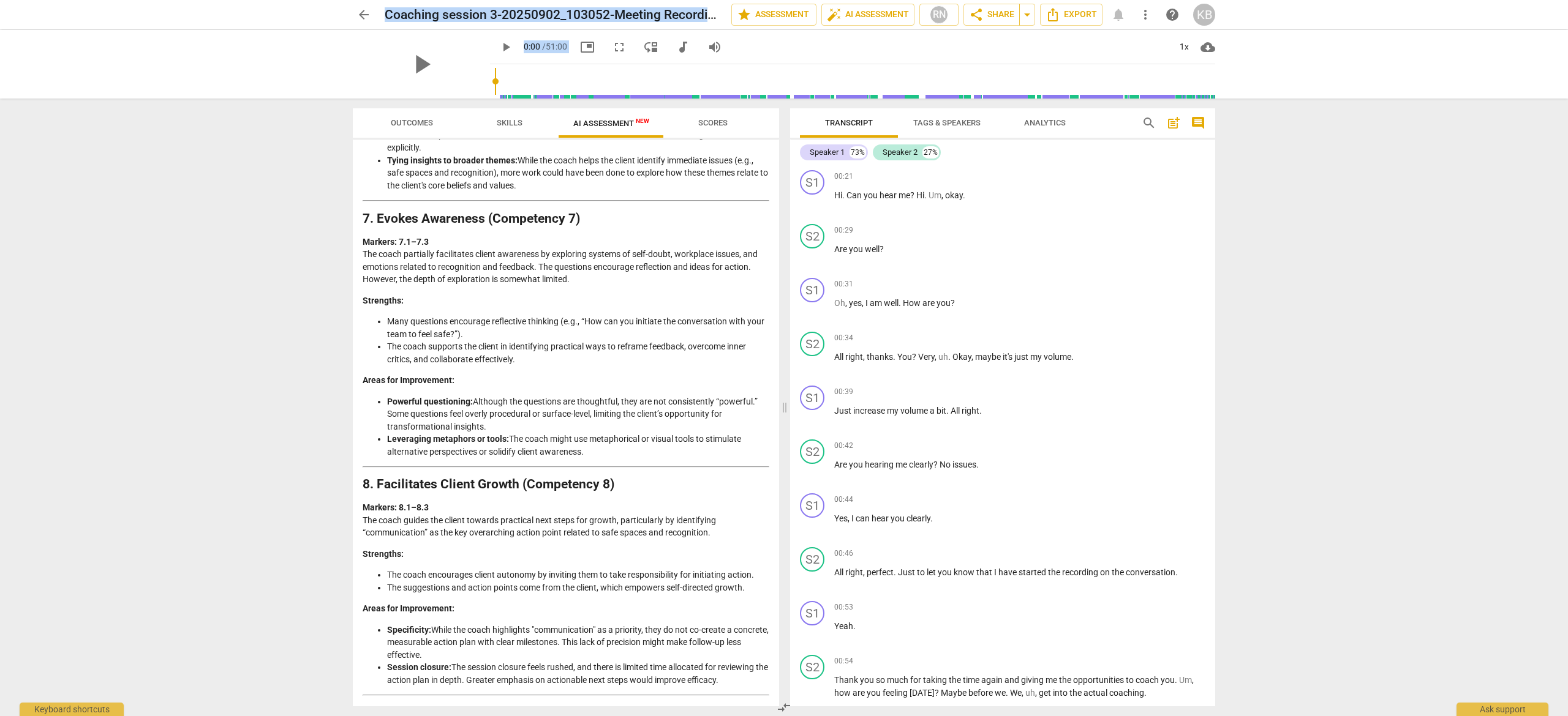
scroll to position [2149, 0]
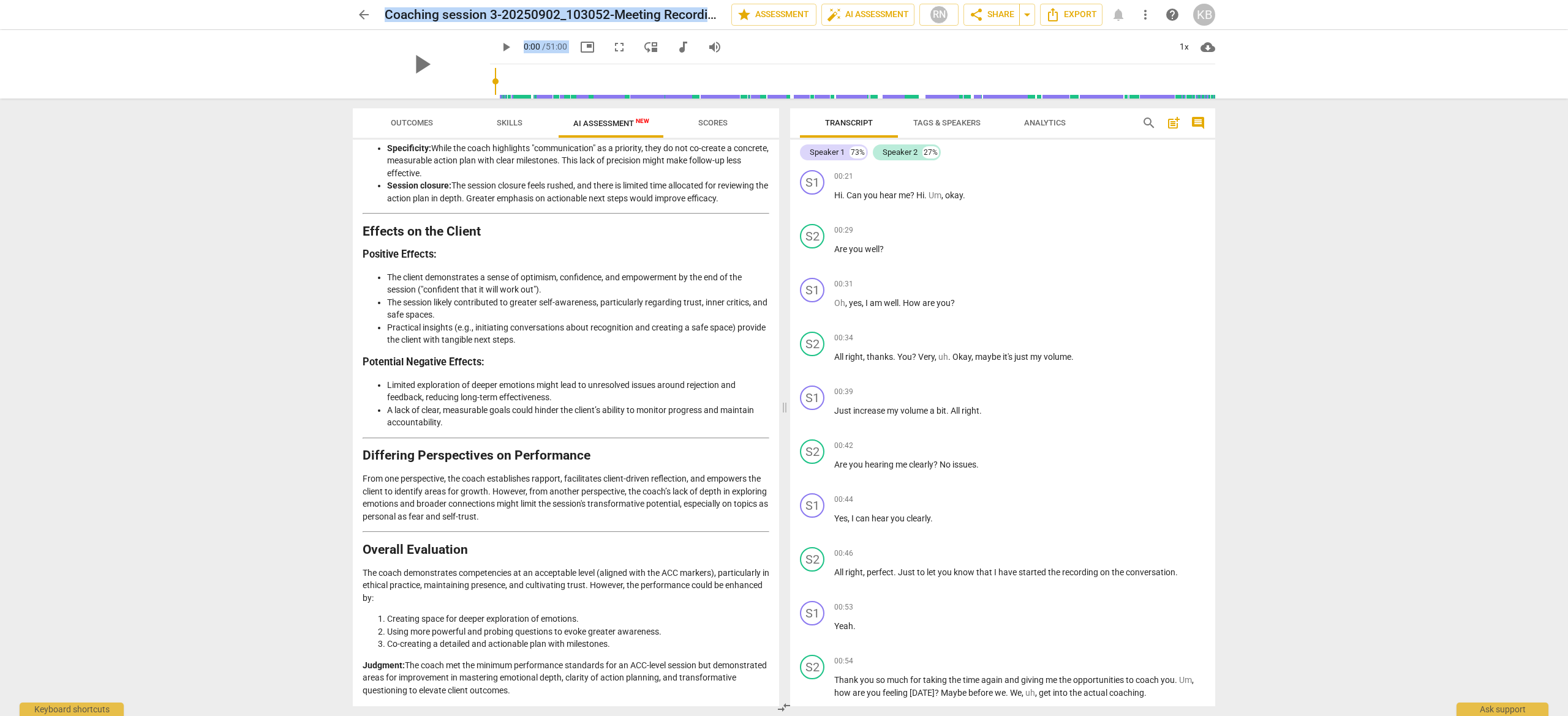
drag, startPoint x: 365, startPoint y: 175, endPoint x: 611, endPoint y: 652, distance: 536.7
click at [650, 0] on html "arrow_back Coaching session 3-20250902_103052-Meeting Recording edit star Asses…" at bounding box center [784, 0] width 1568 height 0
click at [619, 686] on p "Judgment: The coach met the minimum performance standards for an ACC-level sess…" at bounding box center [566, 678] width 407 height 38
click at [571, 691] on p "Judgment: The coach met the minimum performance standards for an ACC-level sess…" at bounding box center [566, 678] width 407 height 38
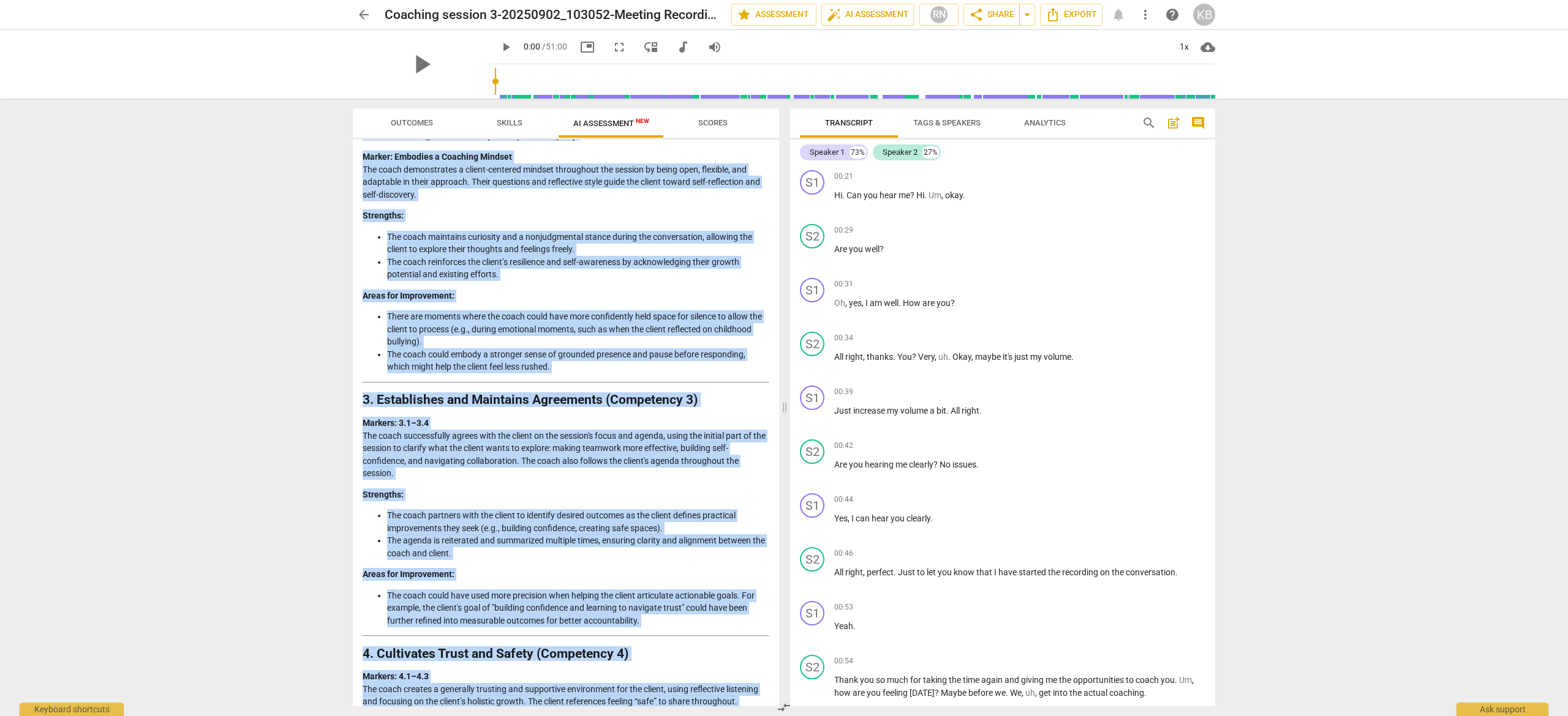
scroll to position [0, 0]
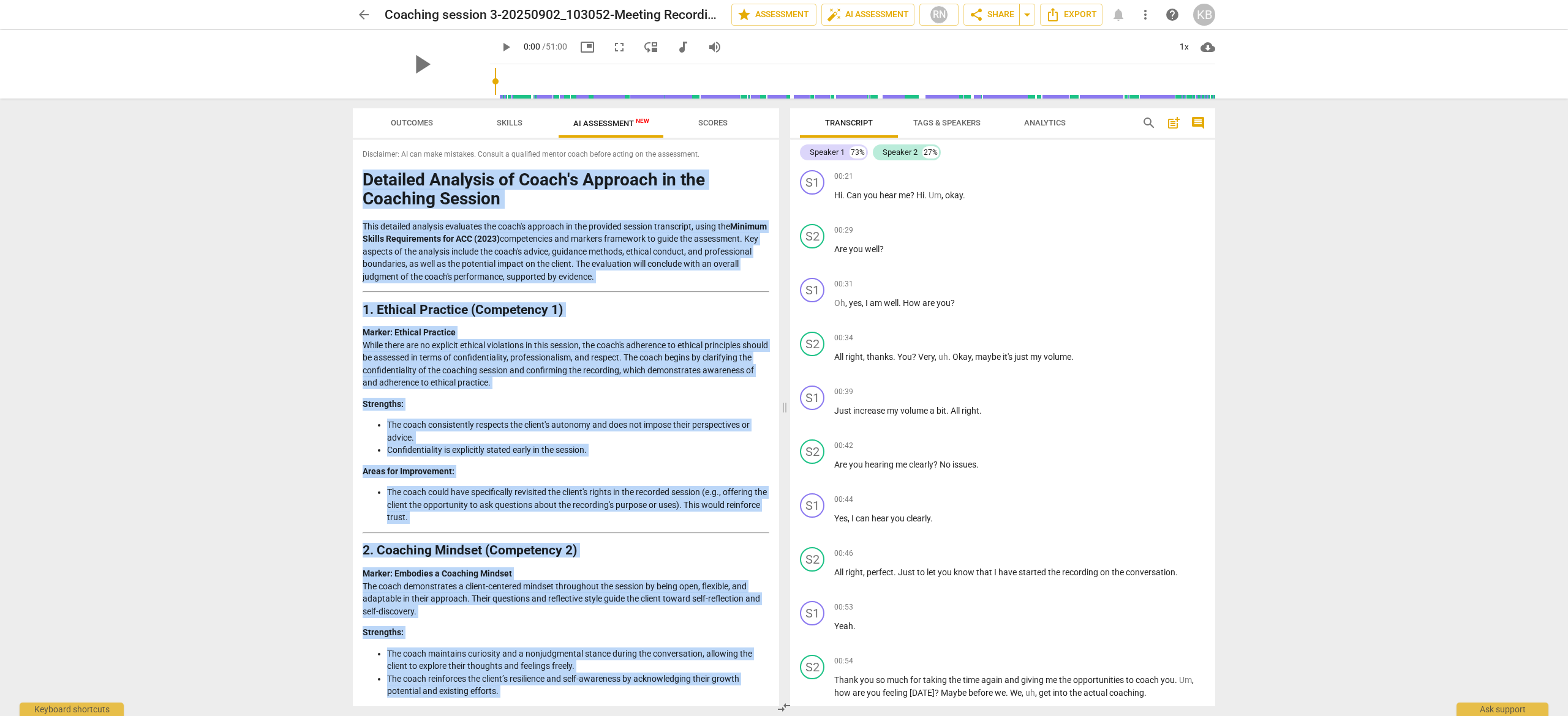
drag, startPoint x: 566, startPoint y: 691, endPoint x: 363, endPoint y: 175, distance: 554.5
copy div "Detailed Analysis of Coach's Approach in the Coaching Session This detailed ana…"
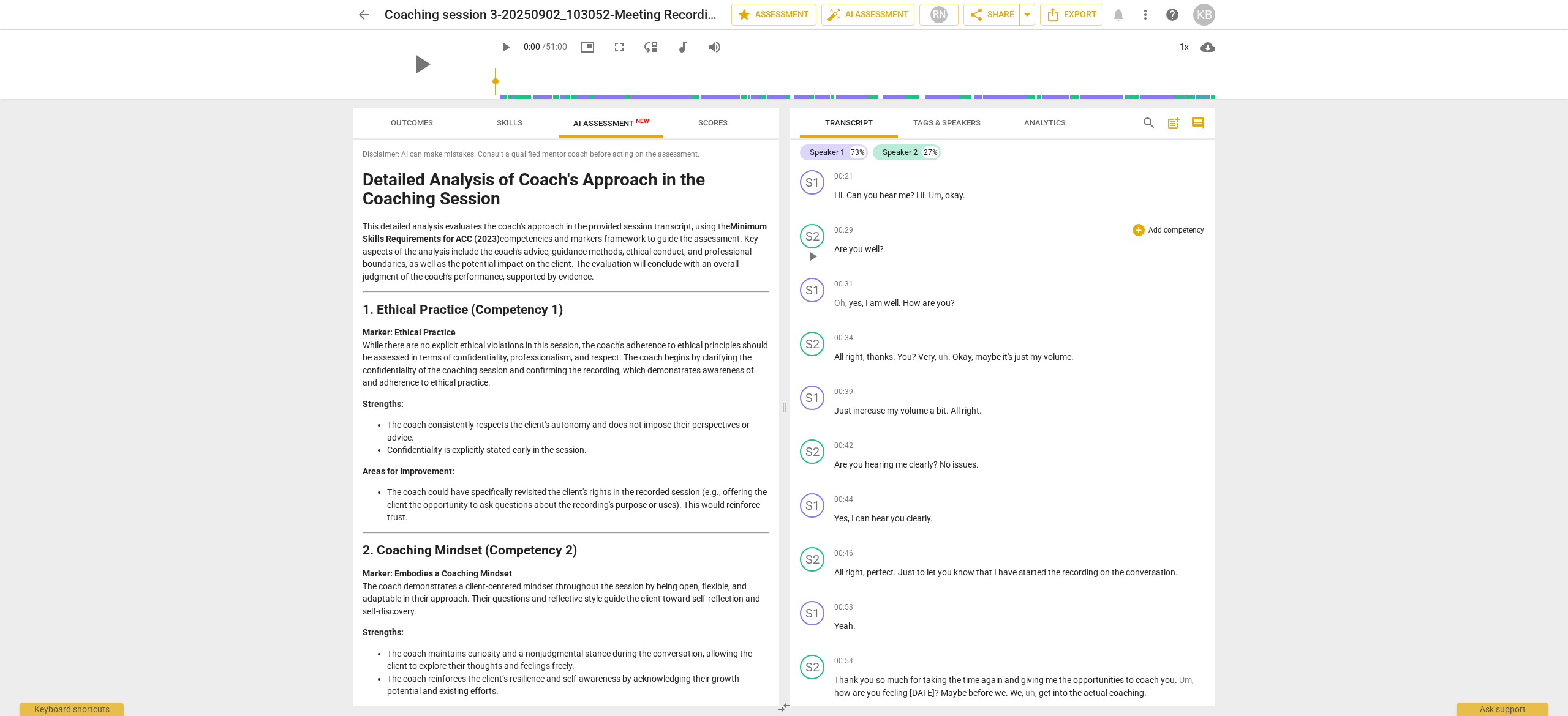
click at [1099, 246] on p "Are you well ?" at bounding box center [1020, 249] width 371 height 13
click at [415, 122] on span "Outcomes" at bounding box center [412, 123] width 42 height 9
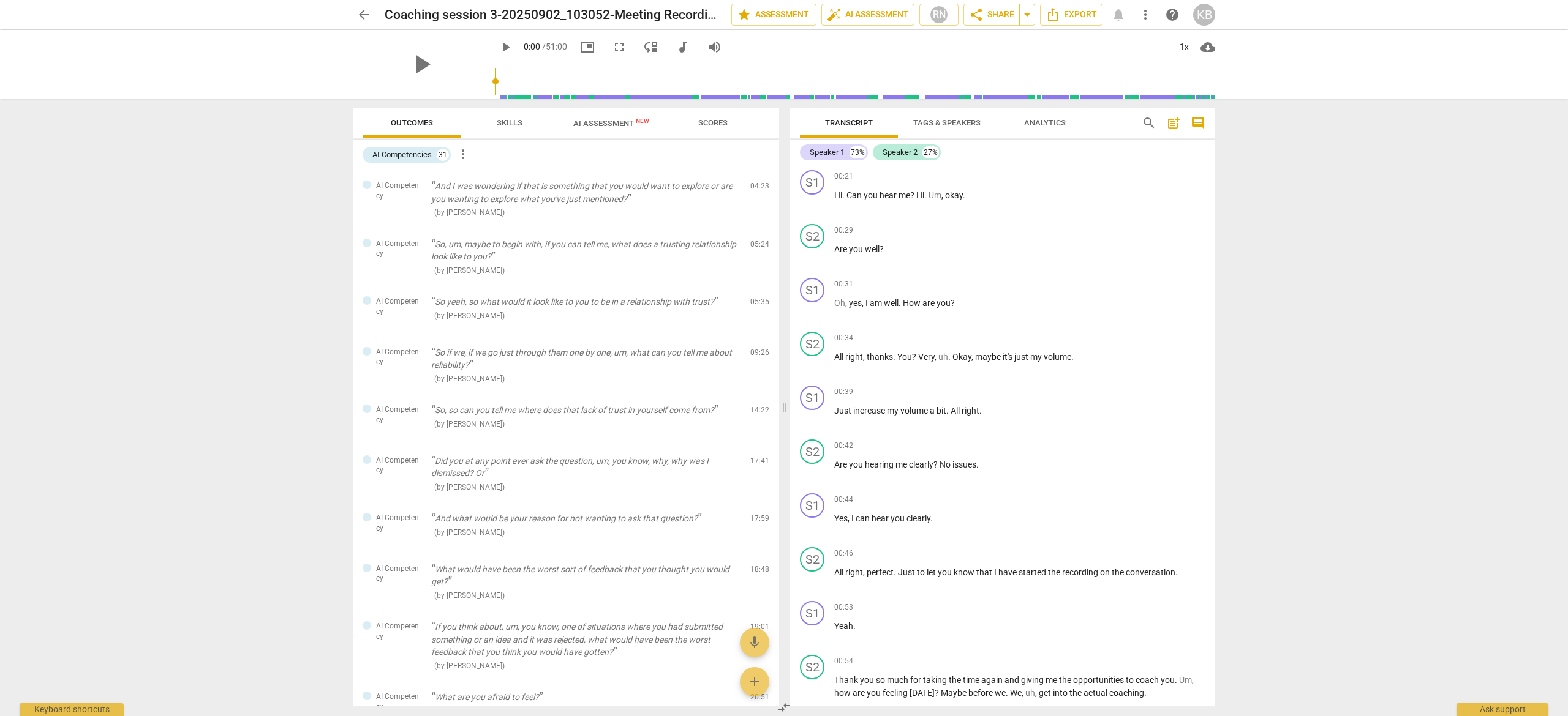
click at [721, 128] on span "Scores" at bounding box center [713, 124] width 59 height 16
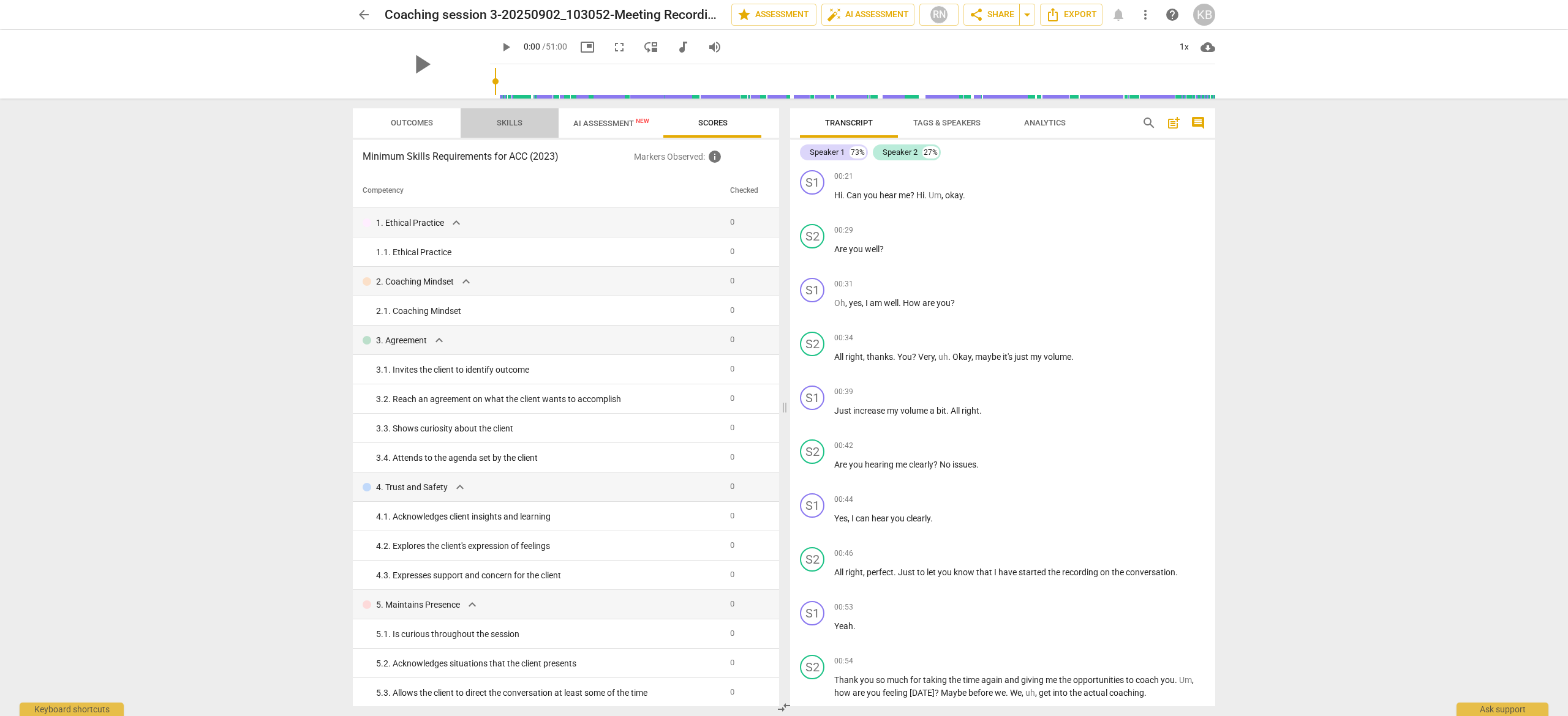
click at [505, 123] on span "Skills" at bounding box center [509, 123] width 26 height 9
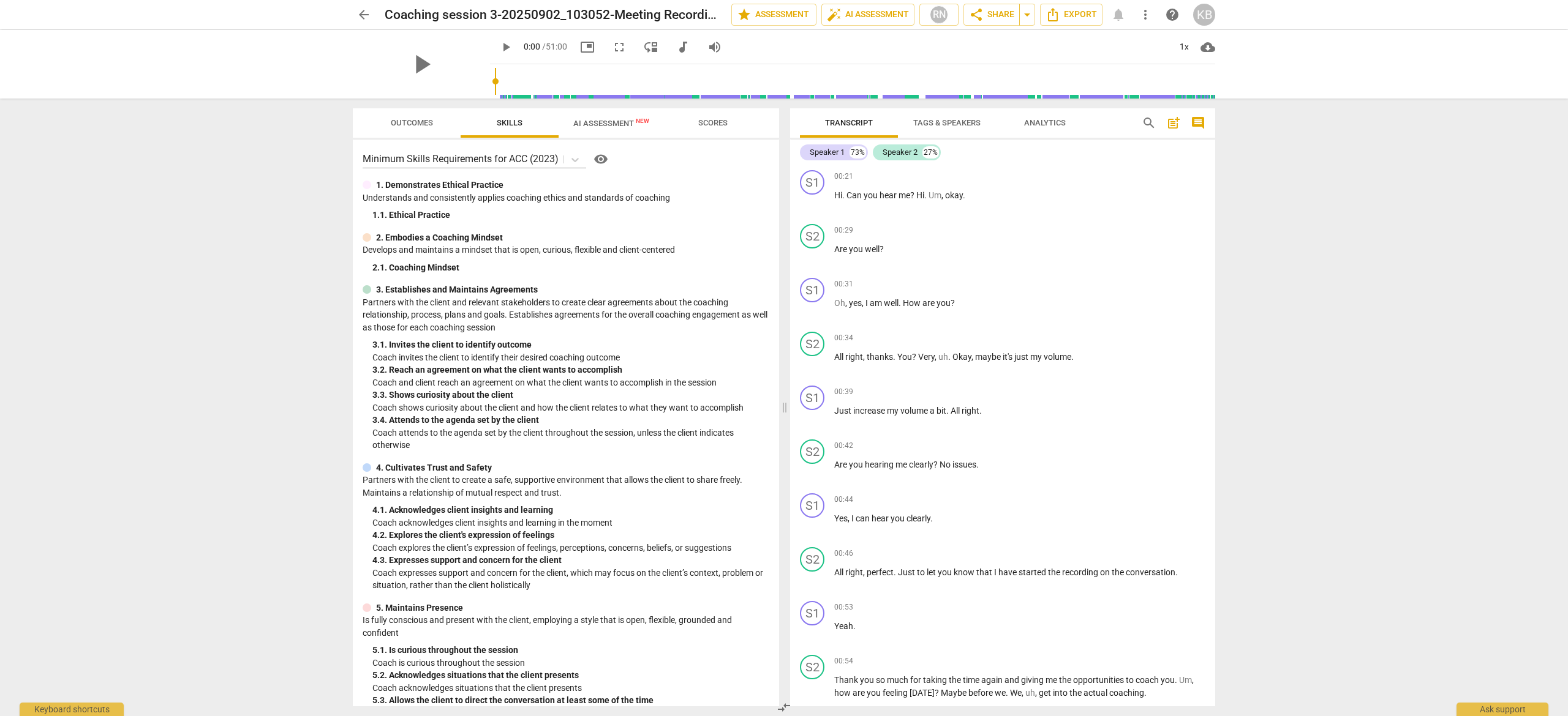
click at [410, 121] on span "Outcomes" at bounding box center [412, 123] width 42 height 9
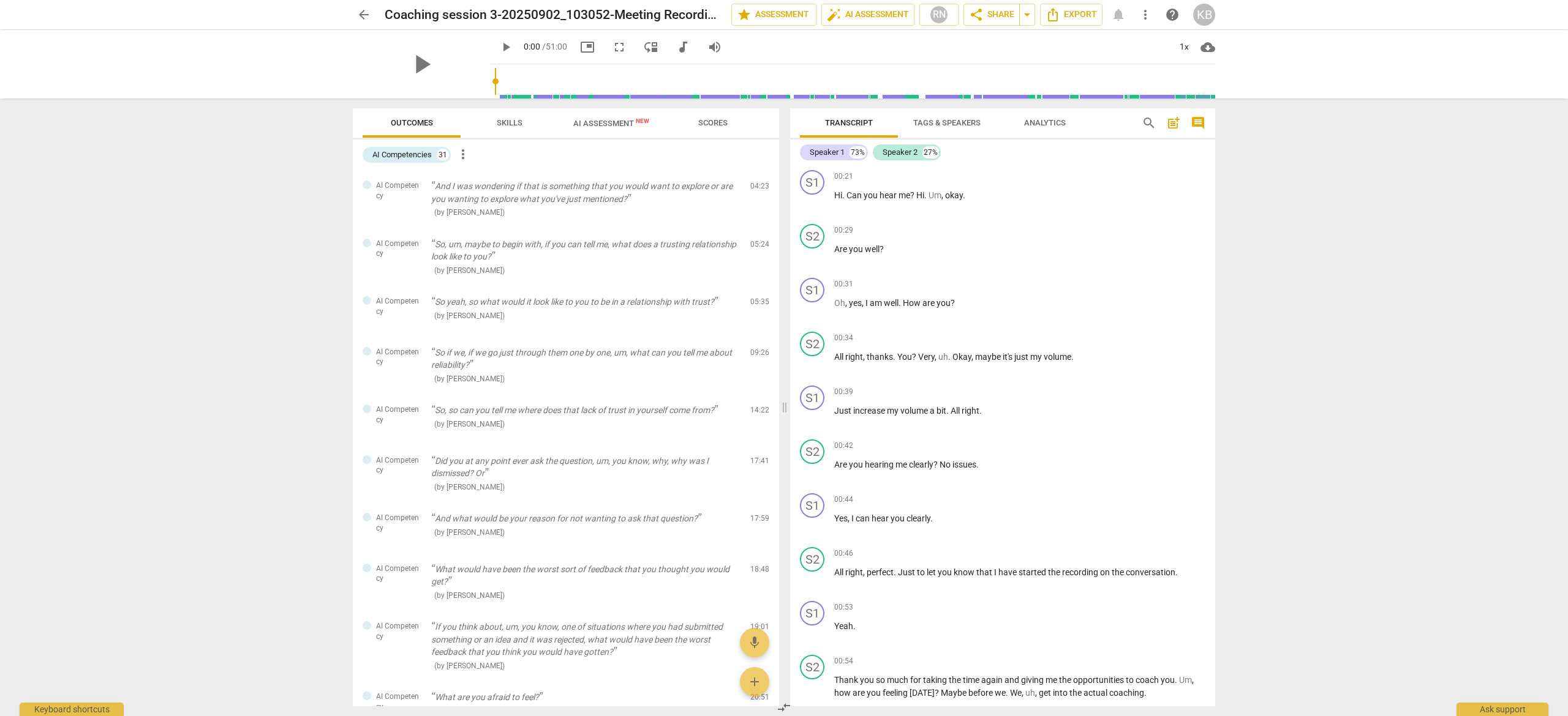
click at [960, 118] on span "Tags & Speakers" at bounding box center [947, 123] width 68 height 9
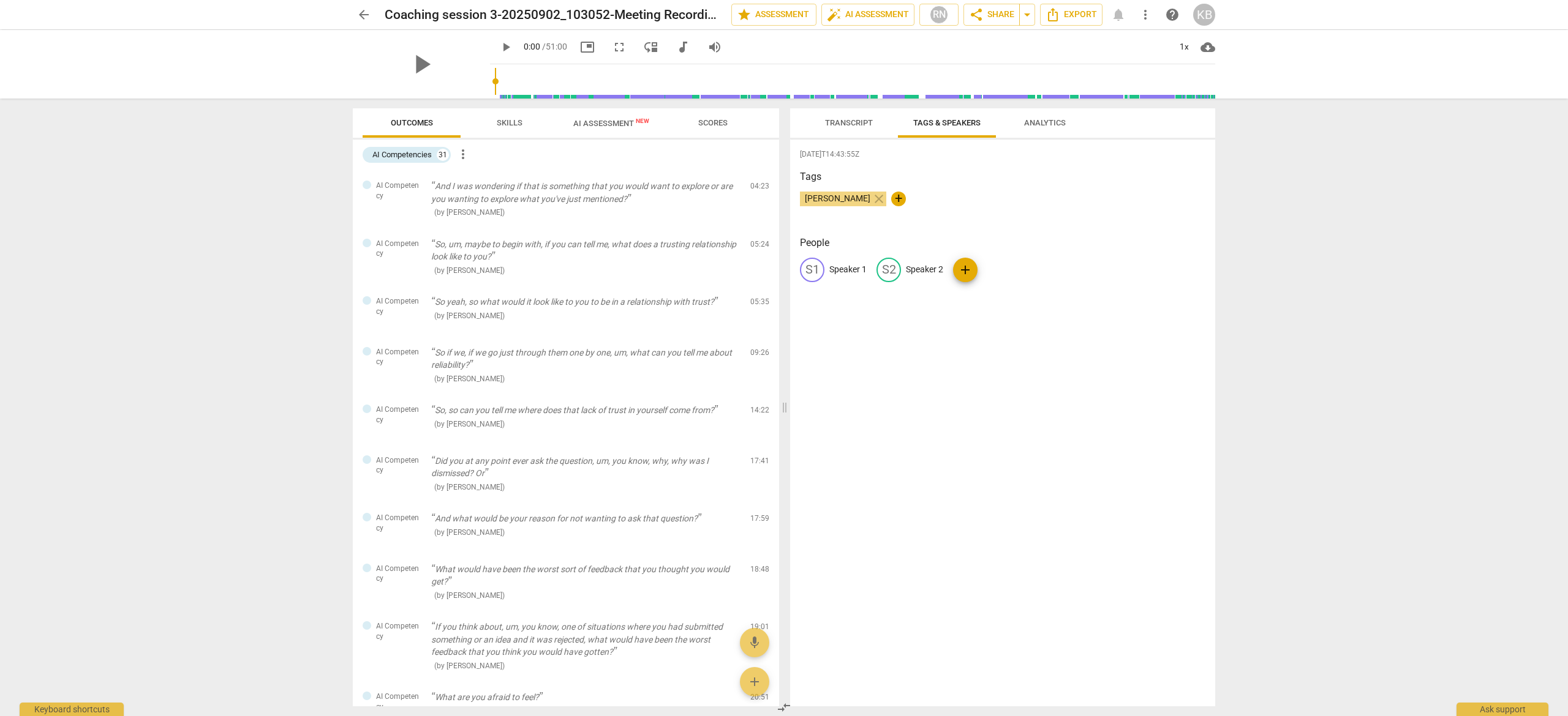
click at [1051, 122] on span "Analytics" at bounding box center [1045, 123] width 42 height 9
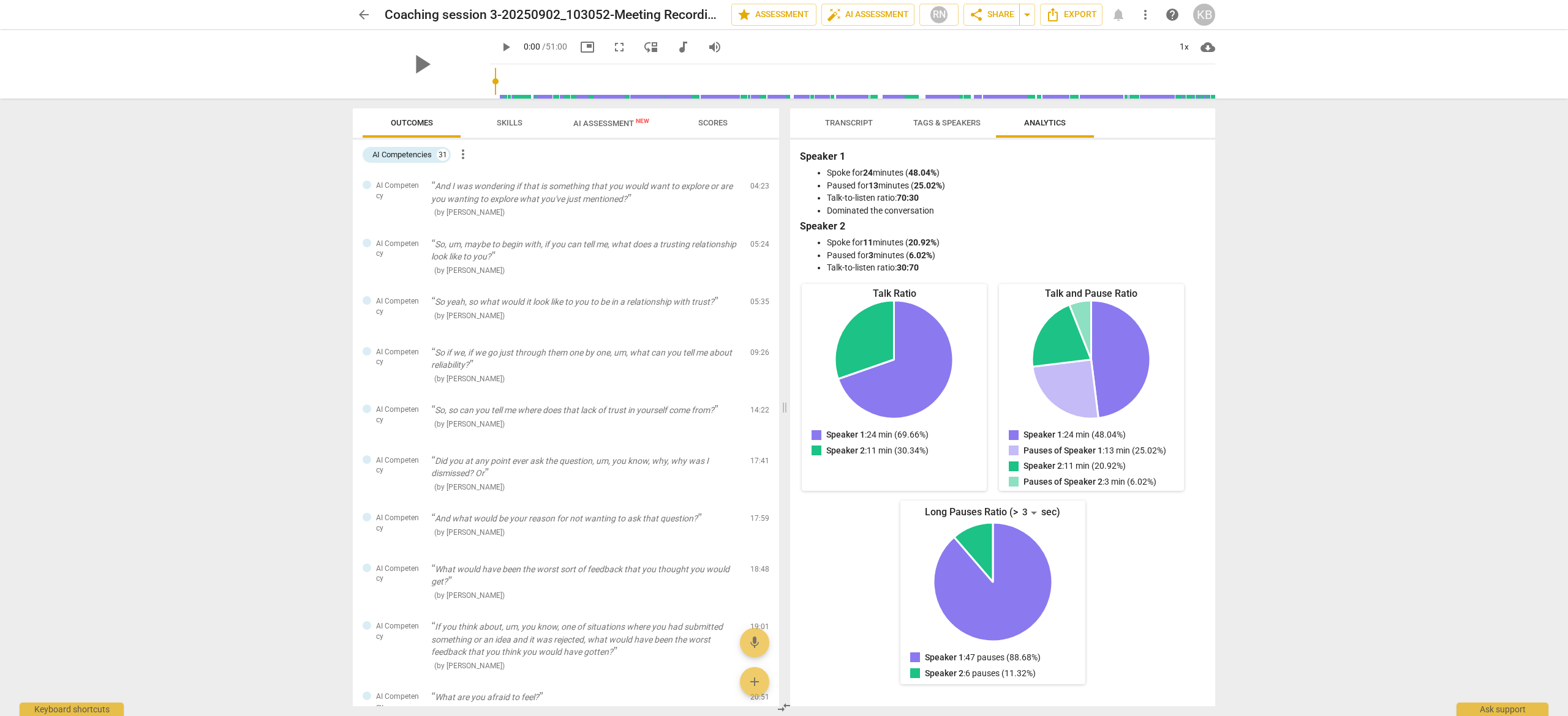
click at [849, 121] on span "Transcript" at bounding box center [849, 123] width 48 height 9
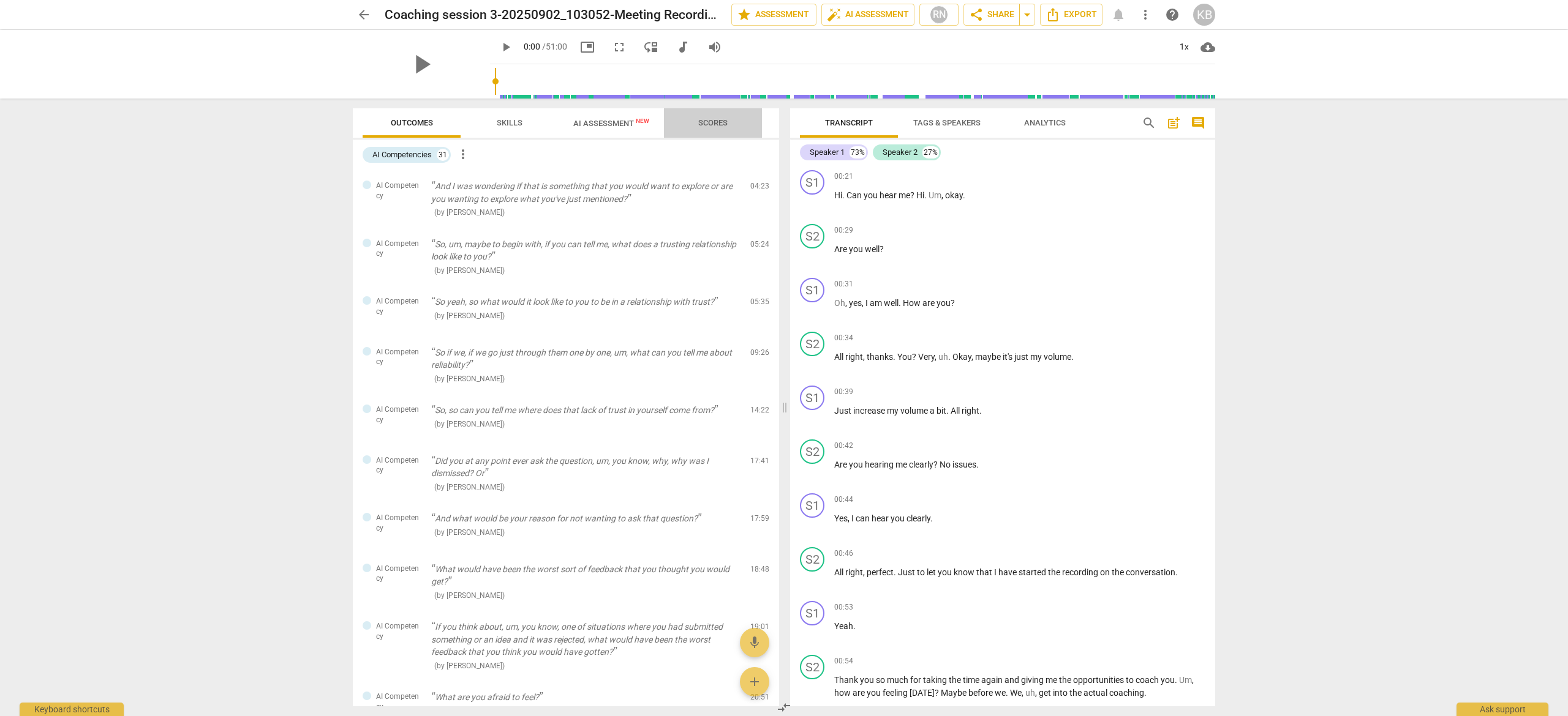
click at [706, 123] on span "Scores" at bounding box center [713, 123] width 29 height 9
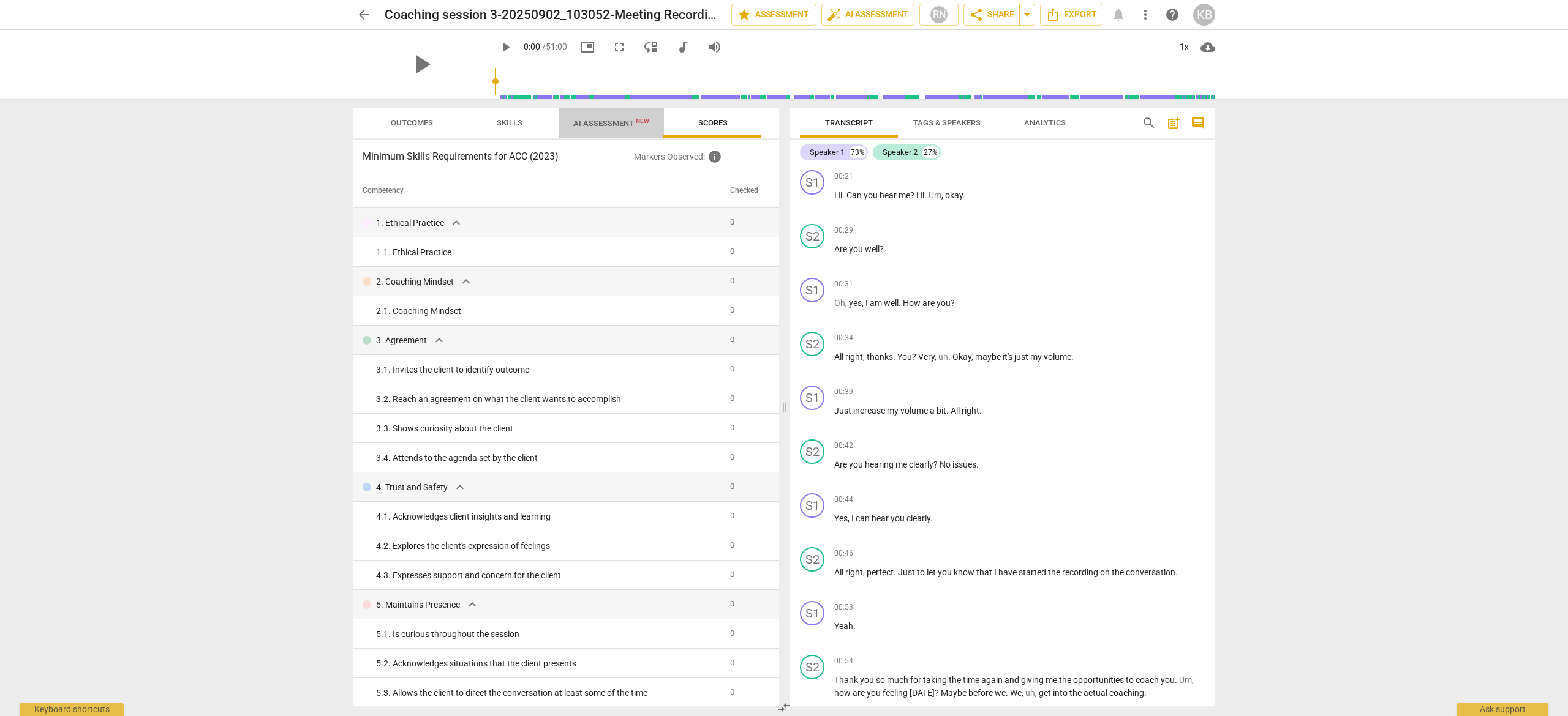
click at [599, 122] on span "AI Assessment New" at bounding box center [611, 123] width 76 height 9
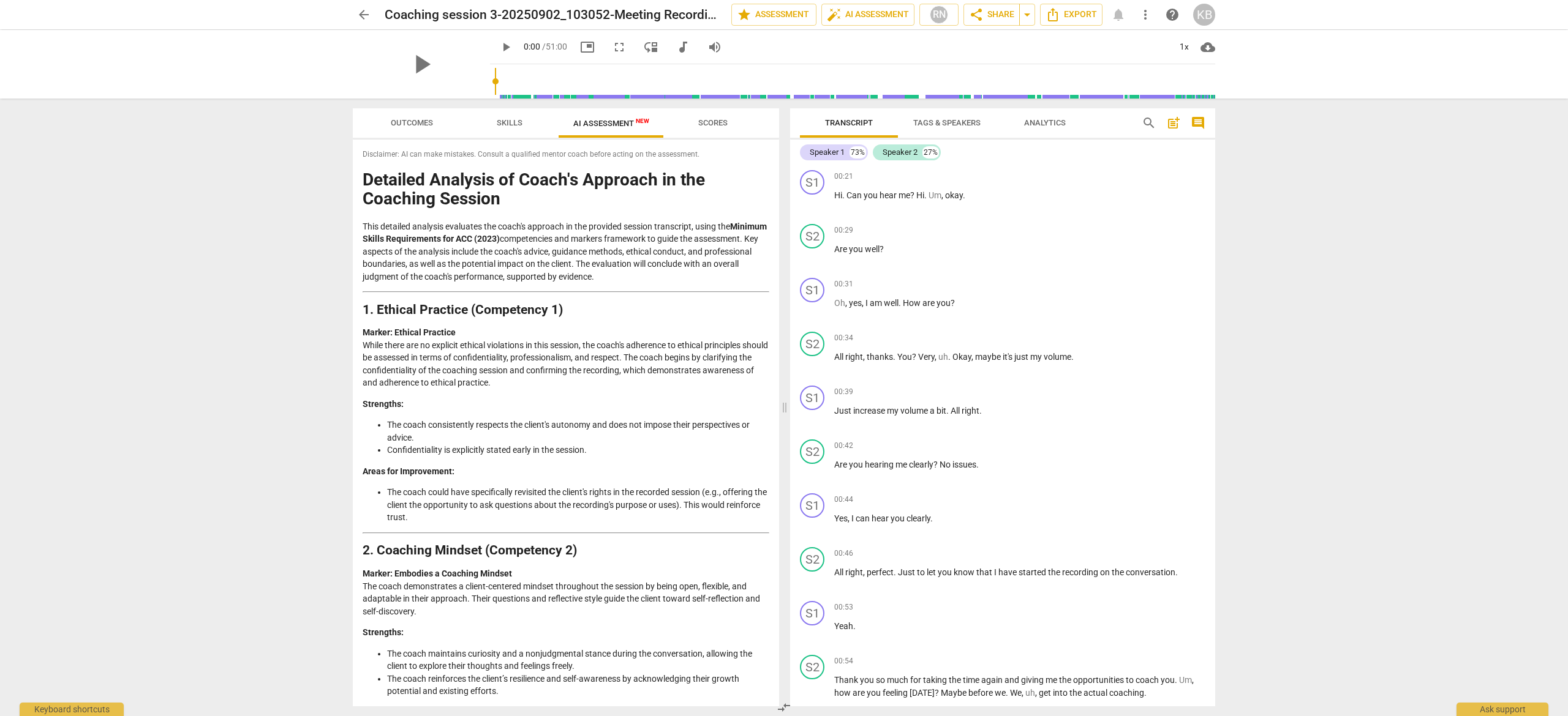
click at [506, 120] on span "Skills" at bounding box center [509, 123] width 26 height 9
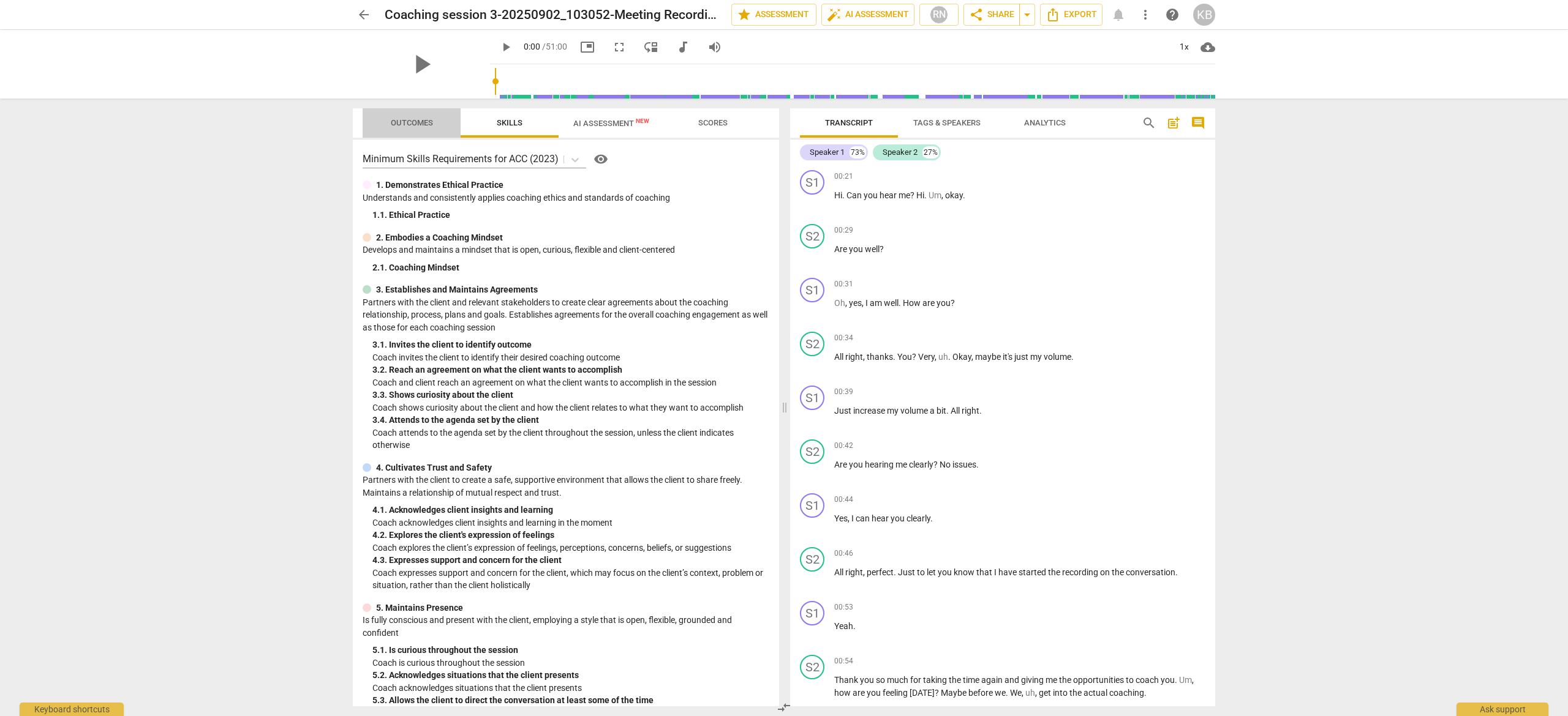
click at [422, 123] on span "Outcomes" at bounding box center [412, 123] width 42 height 9
